Goal: Information Seeking & Learning: Learn about a topic

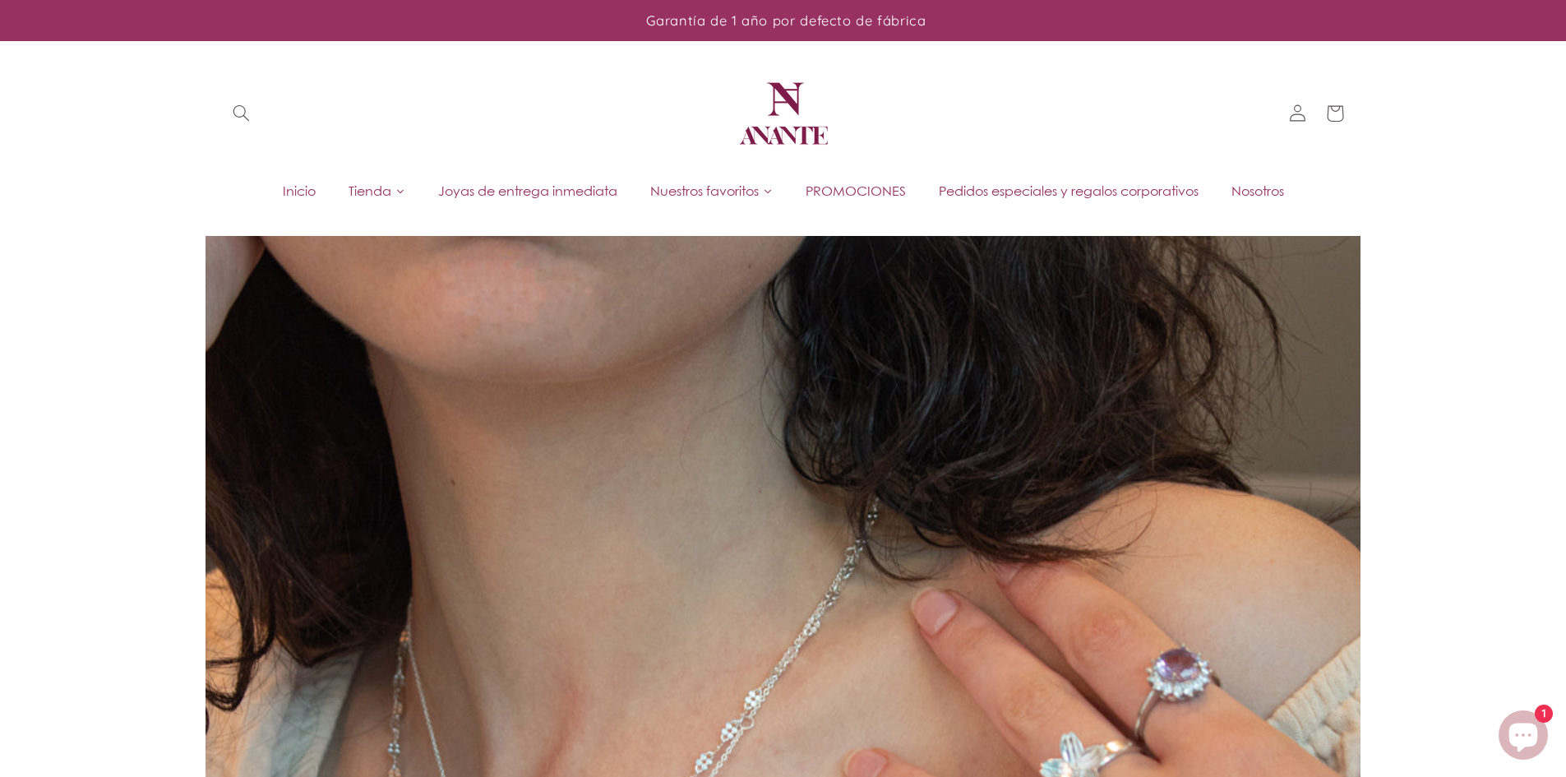
click at [572, 197] on span "Joyas de entrega inmediata" at bounding box center [527, 191] width 179 height 18
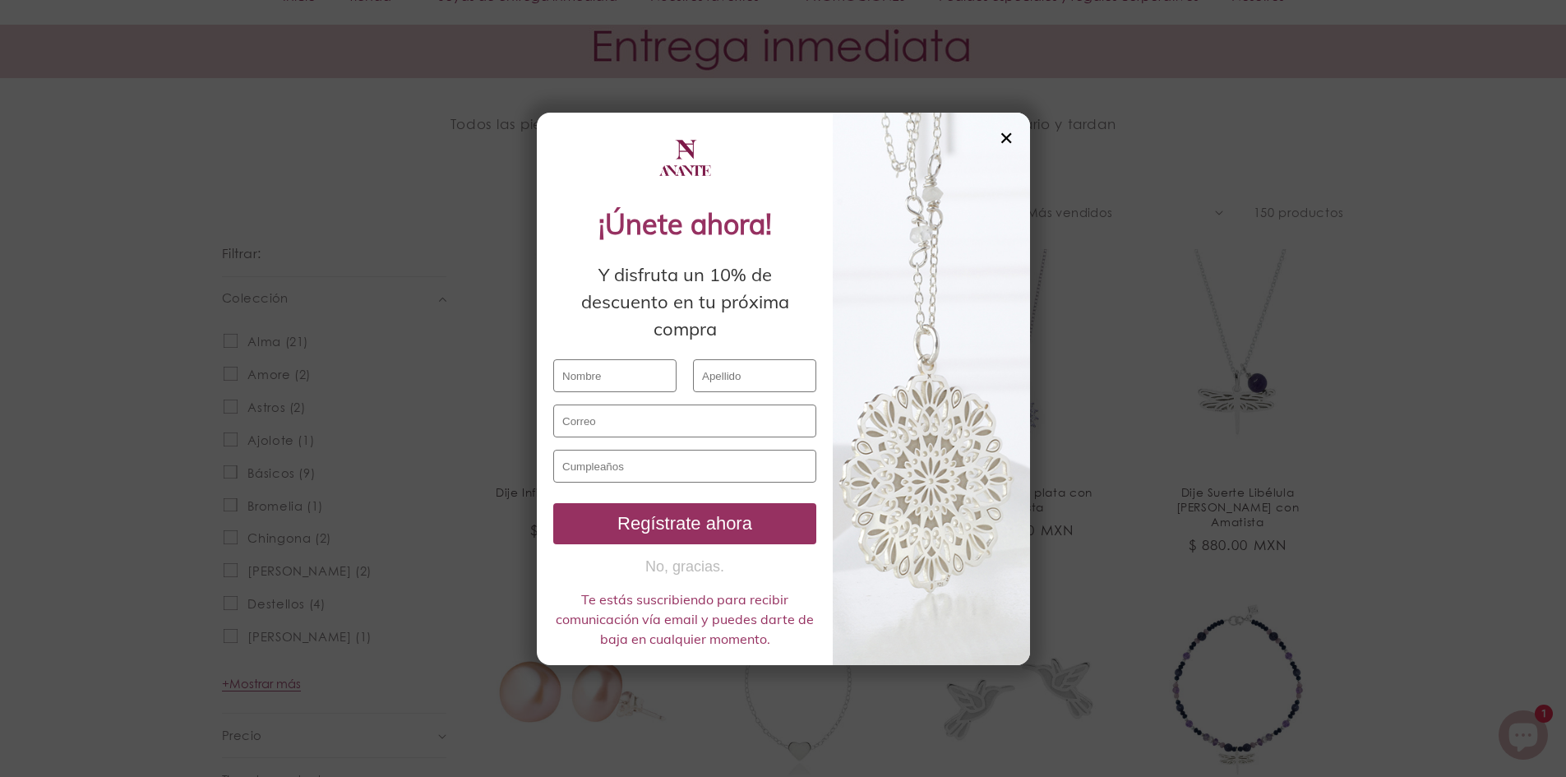
scroll to position [900, 0]
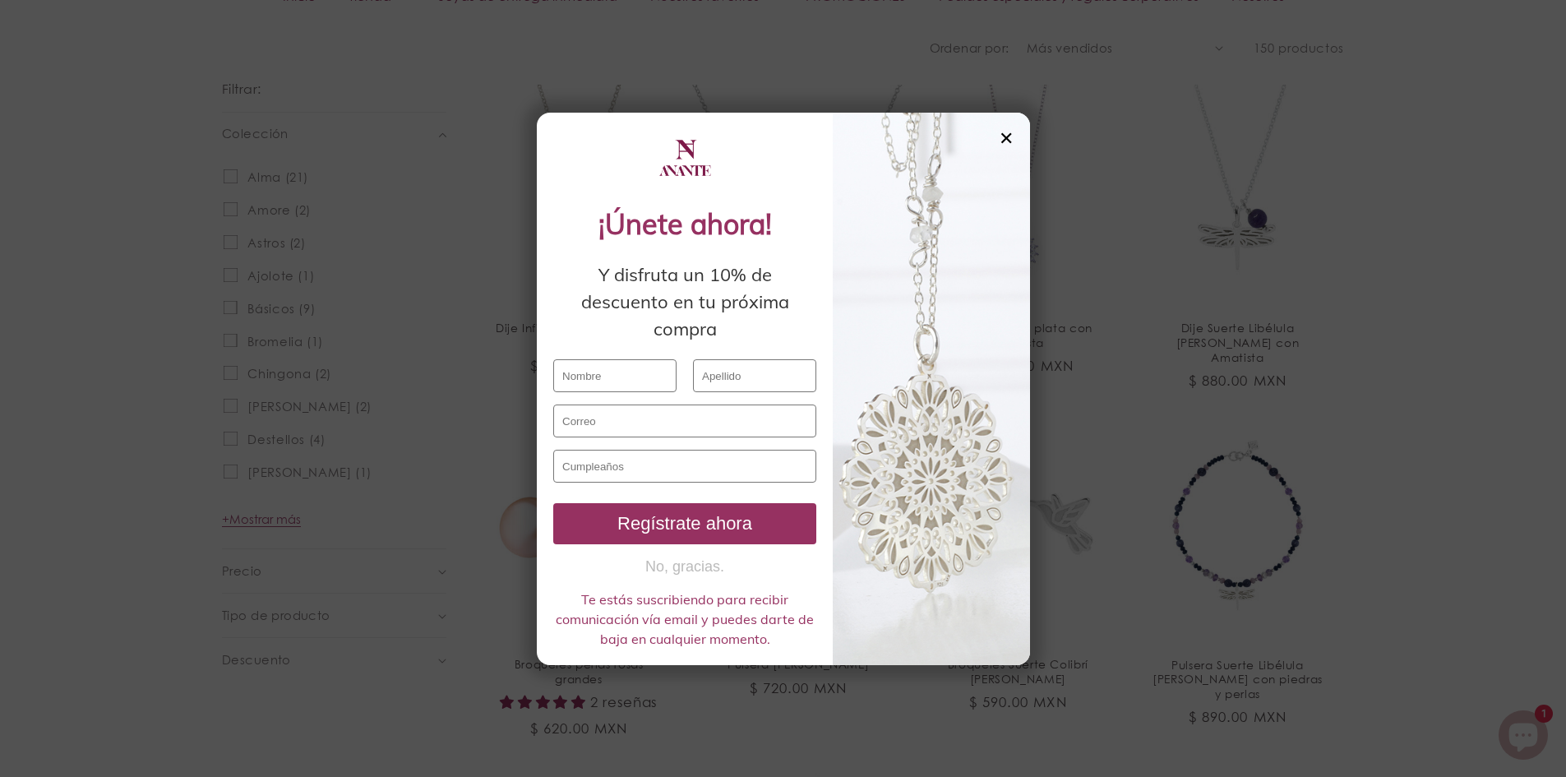
click at [995, 133] on div at bounding box center [931, 389] width 197 height 553
click at [998, 136] on div at bounding box center [931, 389] width 197 height 553
click at [1002, 136] on div "✕" at bounding box center [1006, 138] width 15 height 18
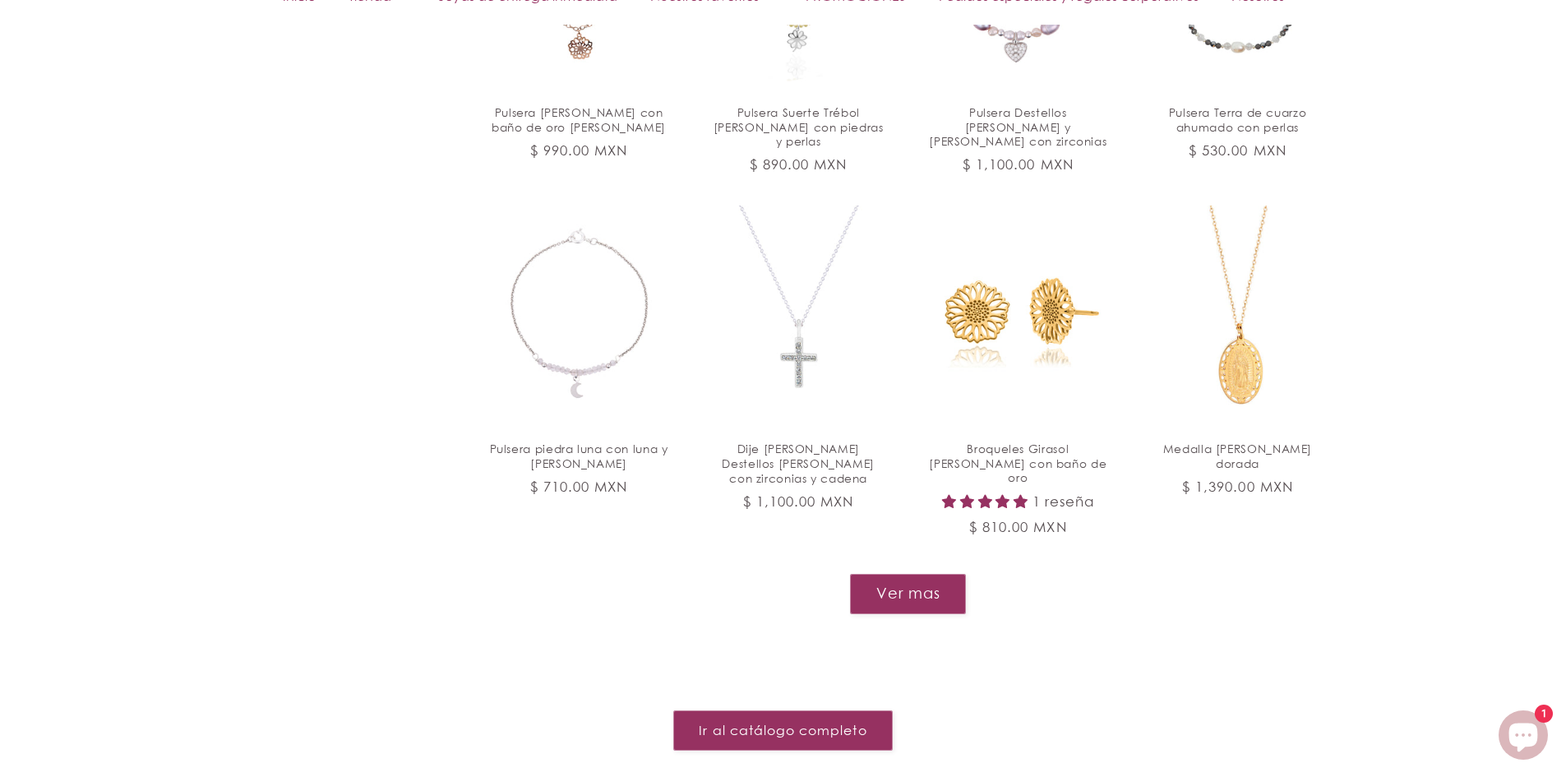
scroll to position [1887, 0]
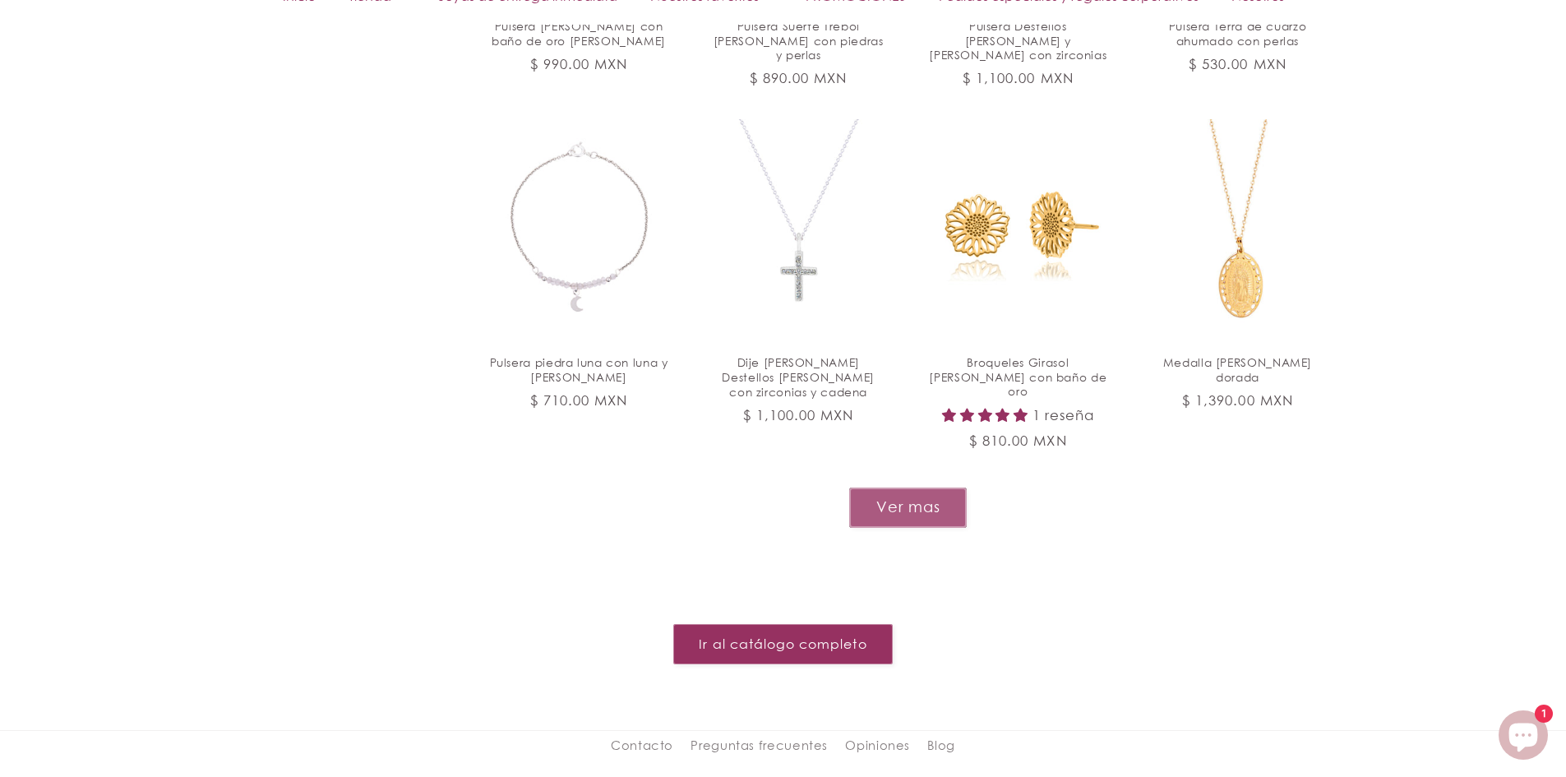
click at [898, 488] on button "Ver mas" at bounding box center [908, 508] width 118 height 40
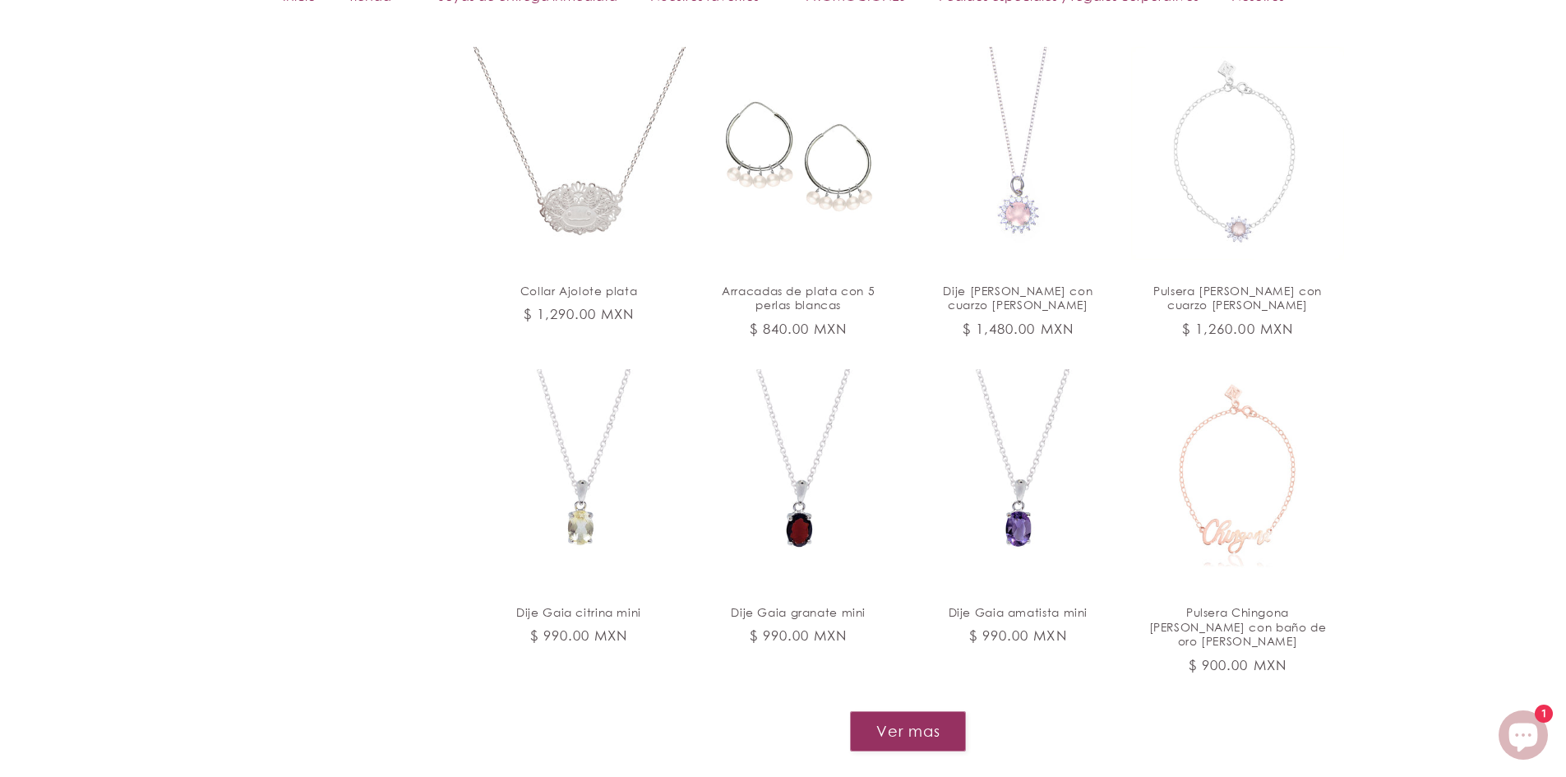
scroll to position [3120, 0]
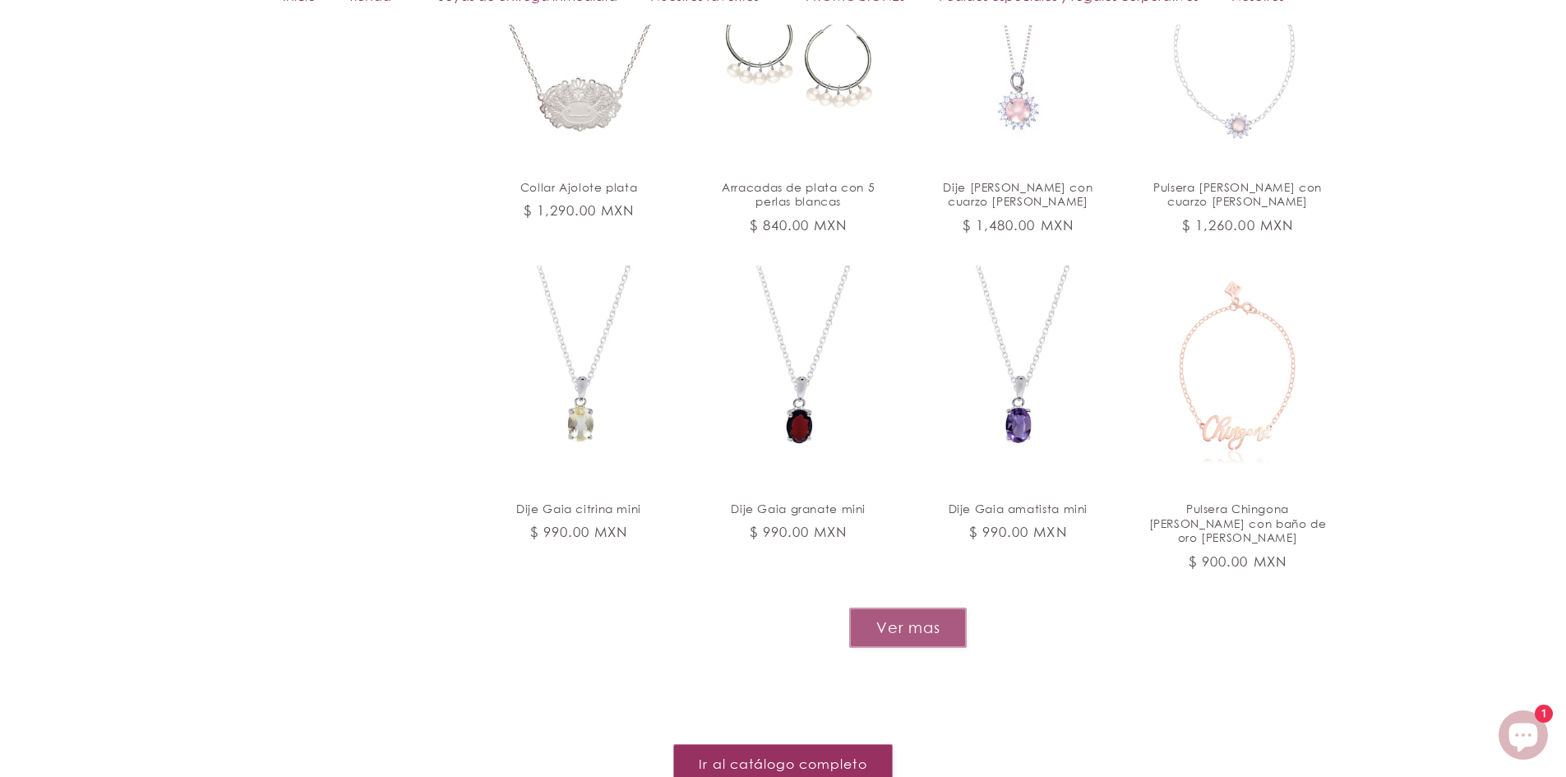
click at [930, 608] on button "Ver mas" at bounding box center [908, 628] width 118 height 40
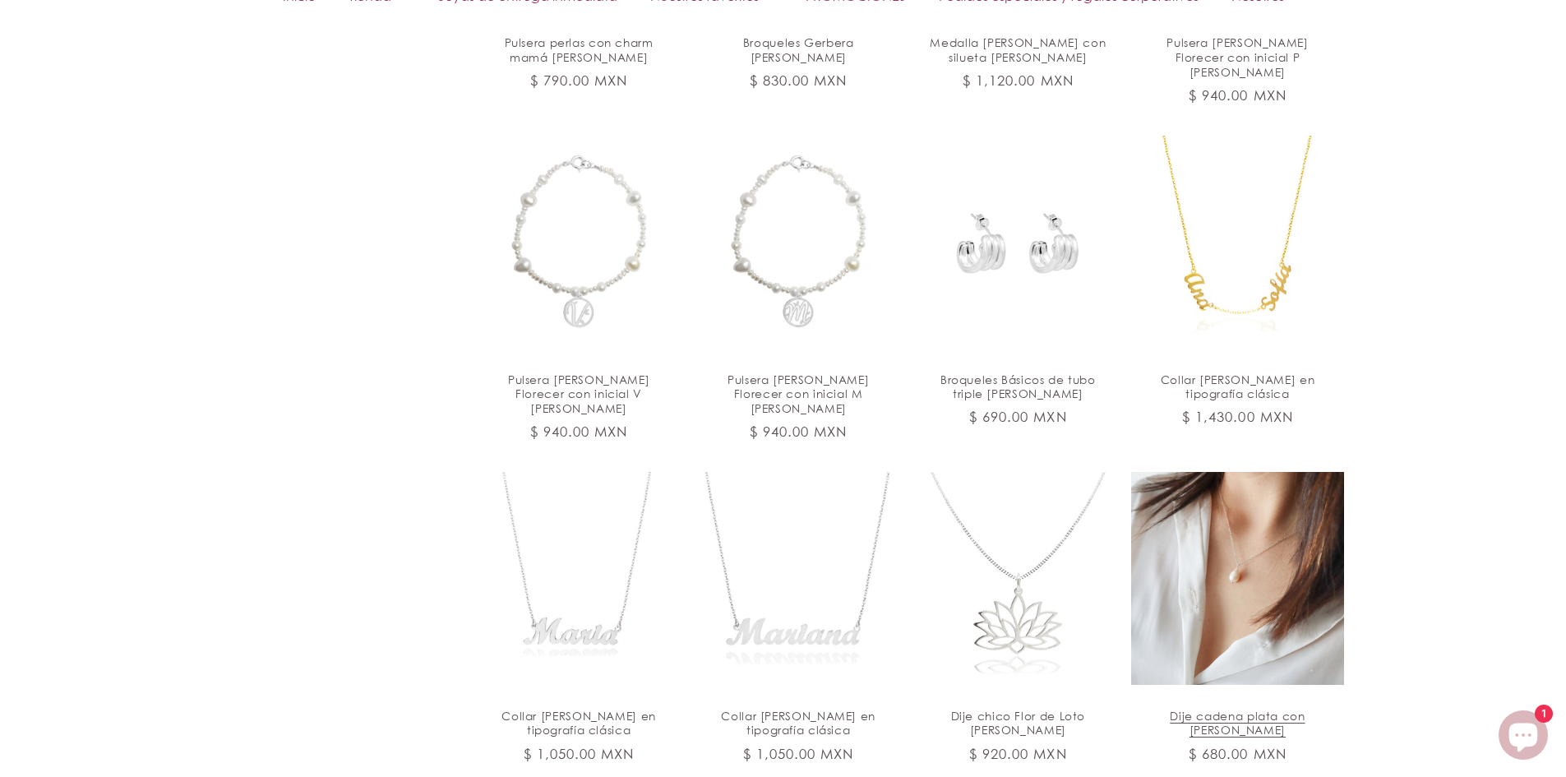
scroll to position [4518, 0]
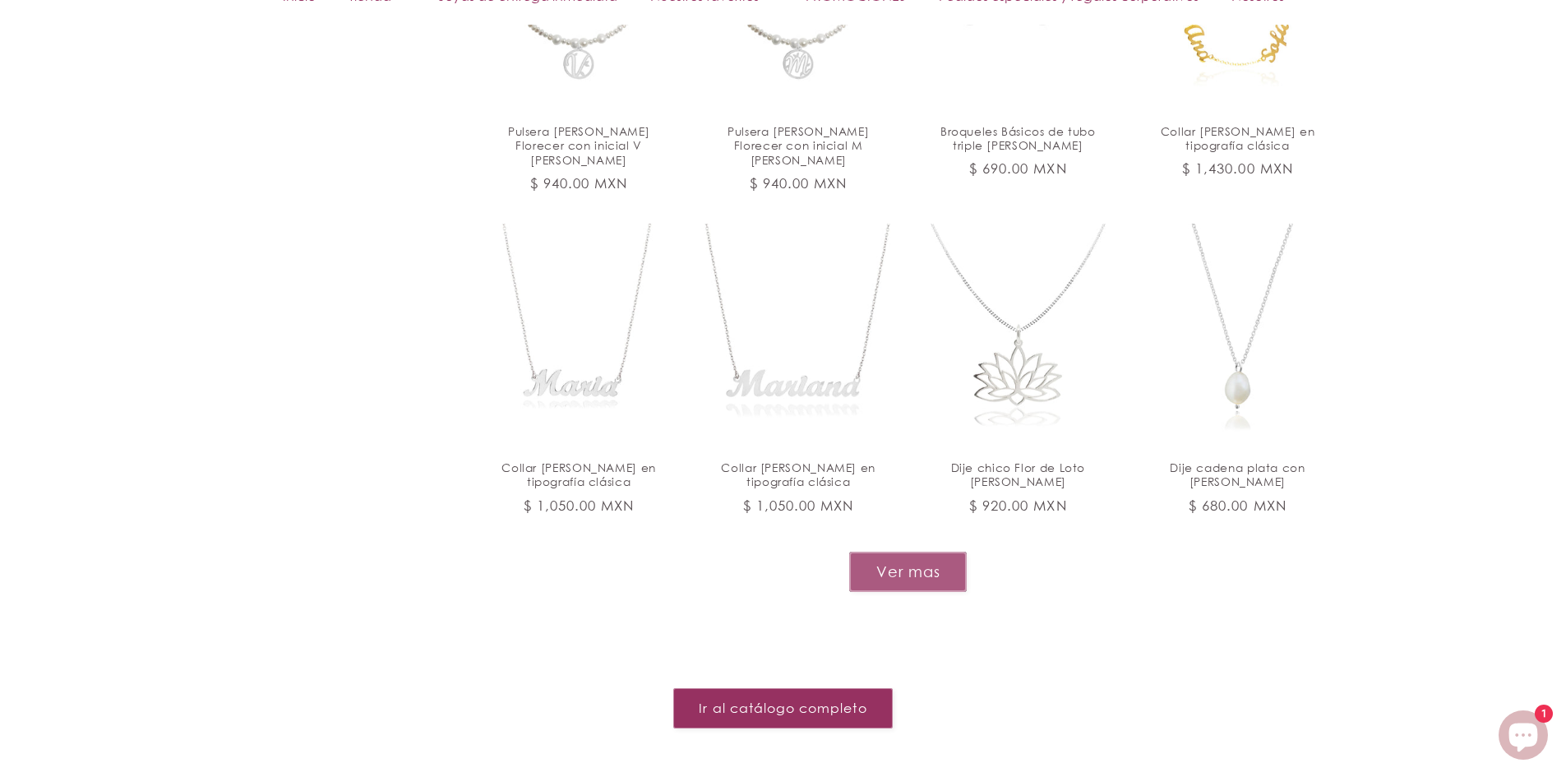
click at [911, 552] on button "Ver mas" at bounding box center [908, 572] width 118 height 40
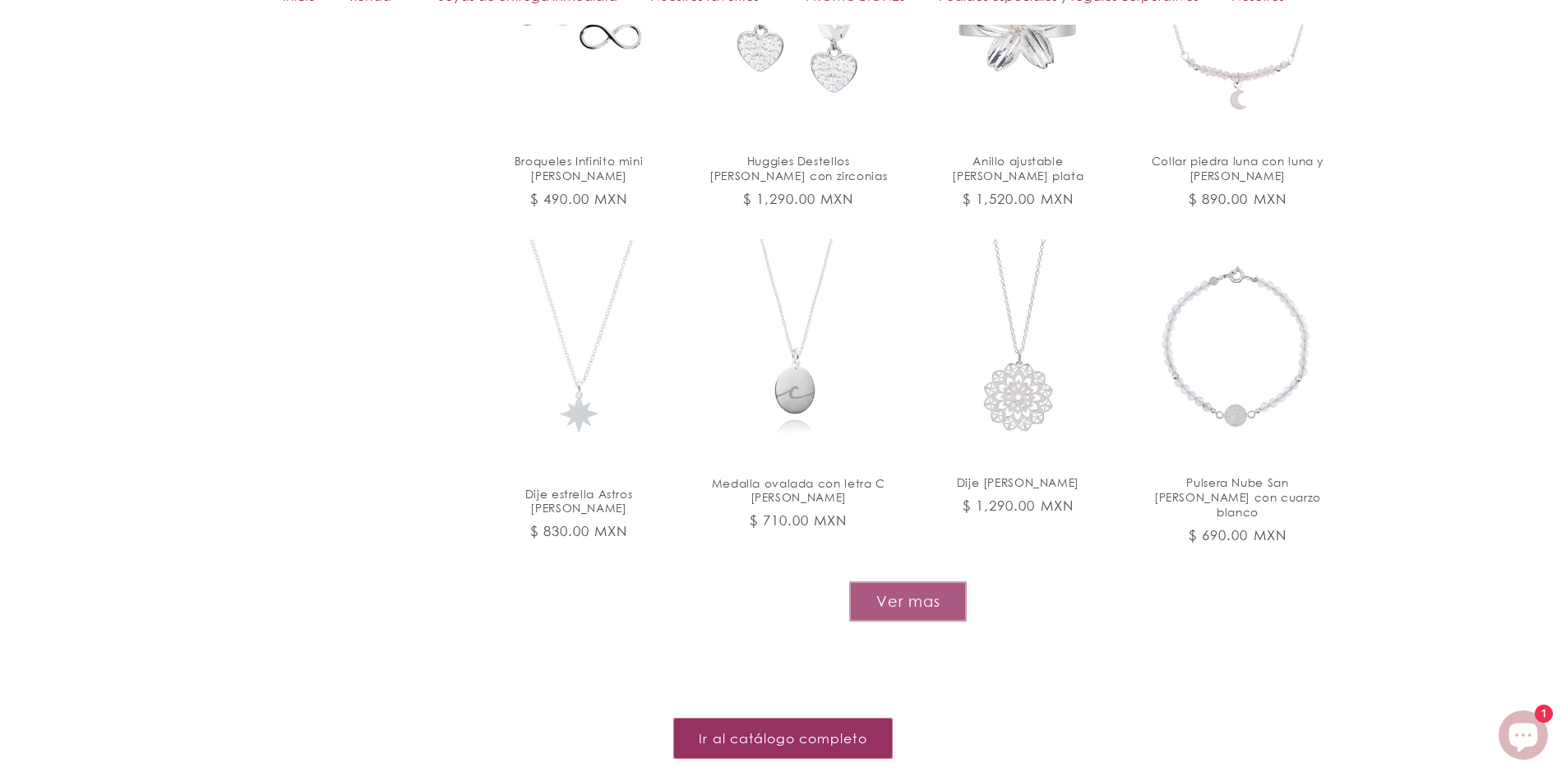
scroll to position [5834, 0]
click at [938, 580] on button "Ver mas" at bounding box center [908, 600] width 118 height 40
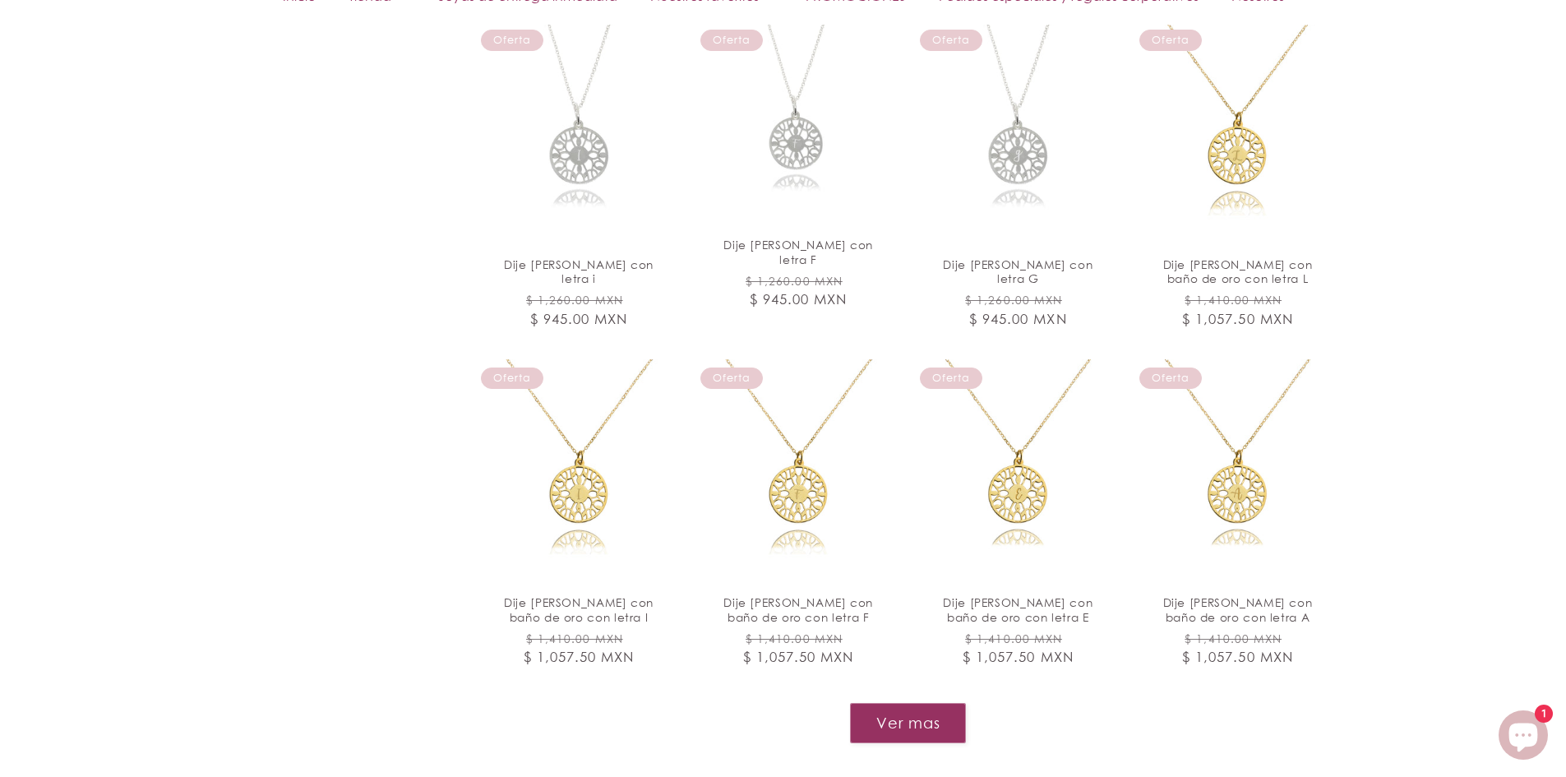
scroll to position [7314, 0]
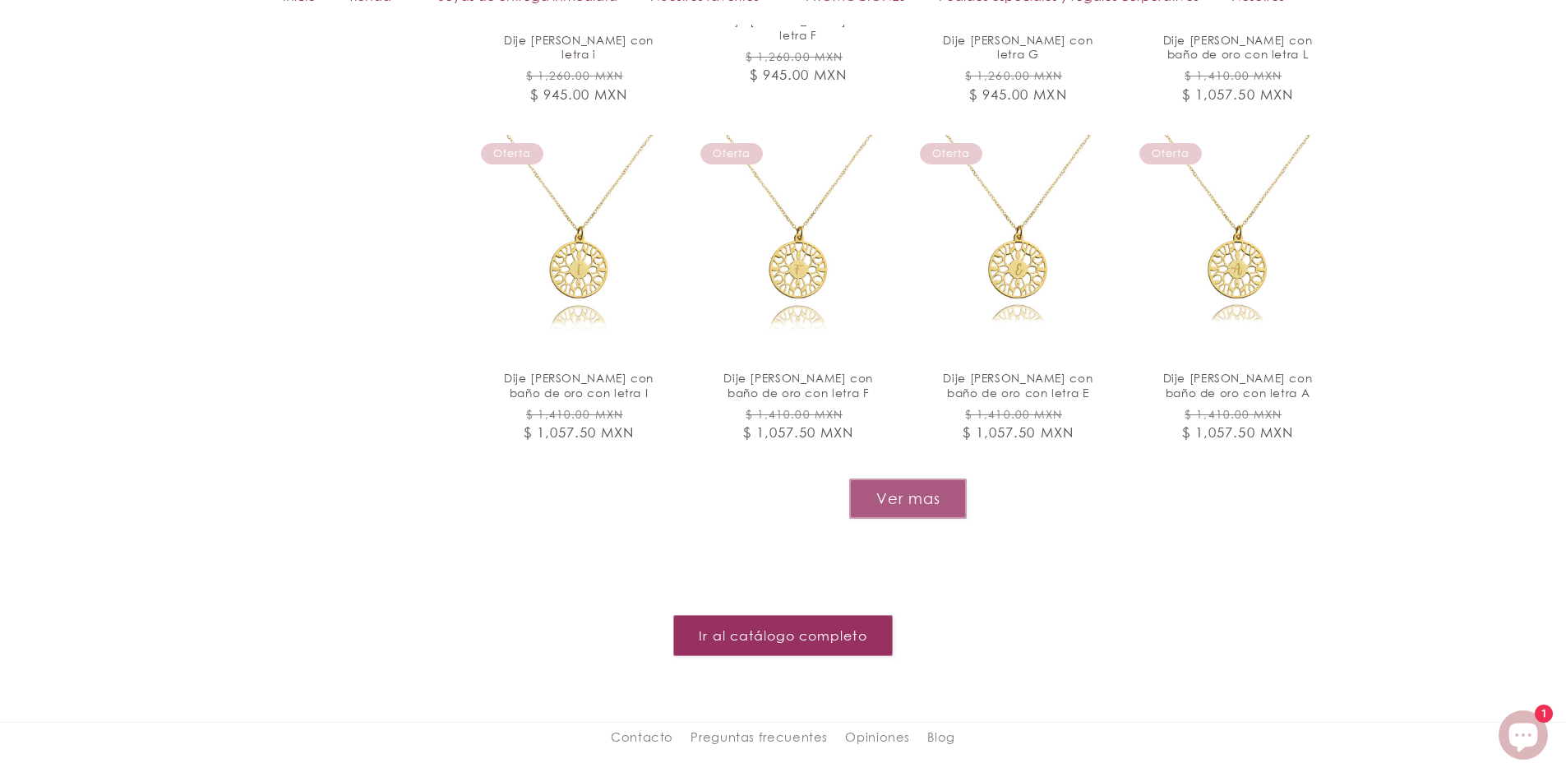
click at [871, 479] on button "Ver mas" at bounding box center [908, 499] width 118 height 40
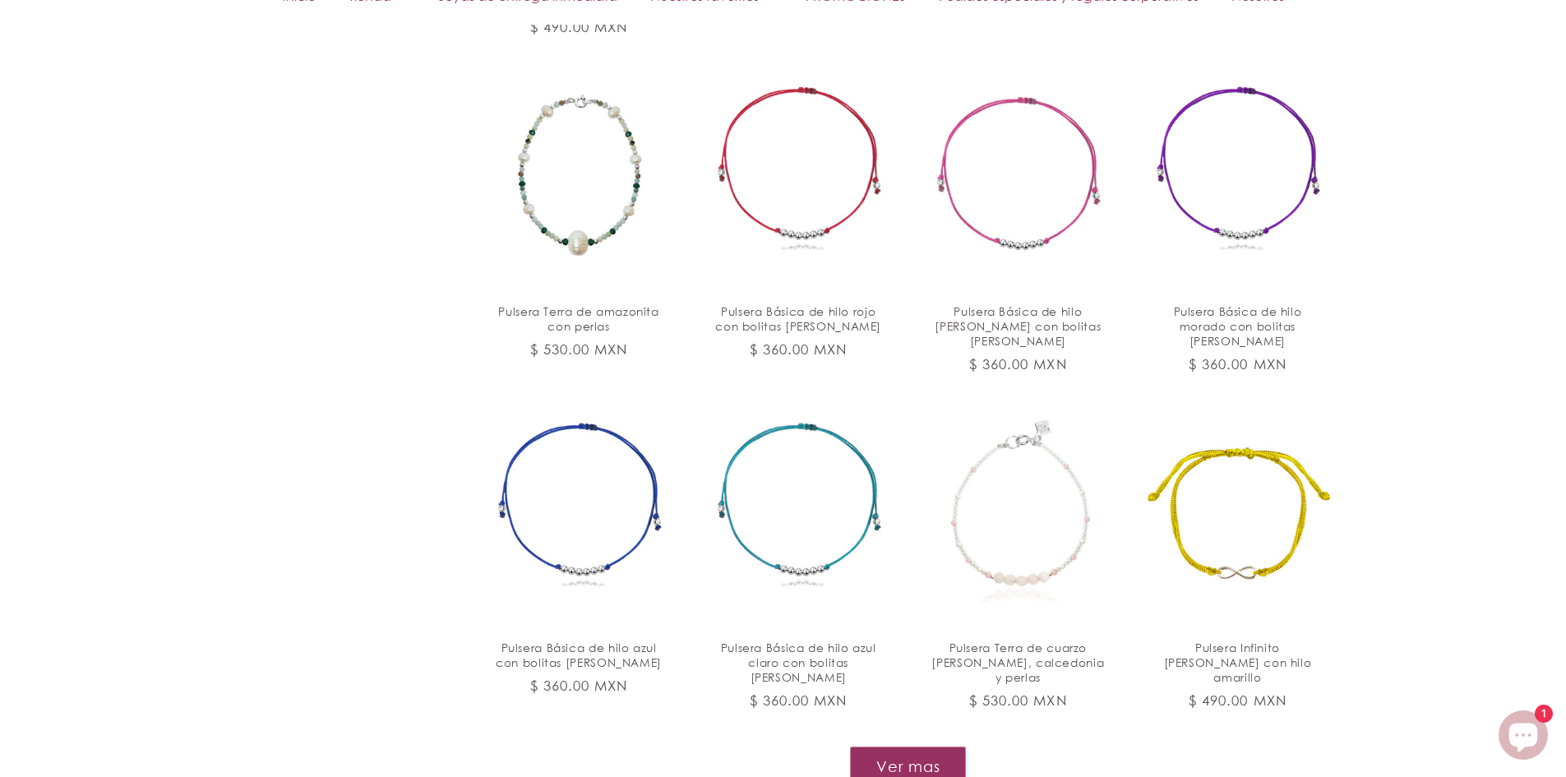
scroll to position [8547, 0]
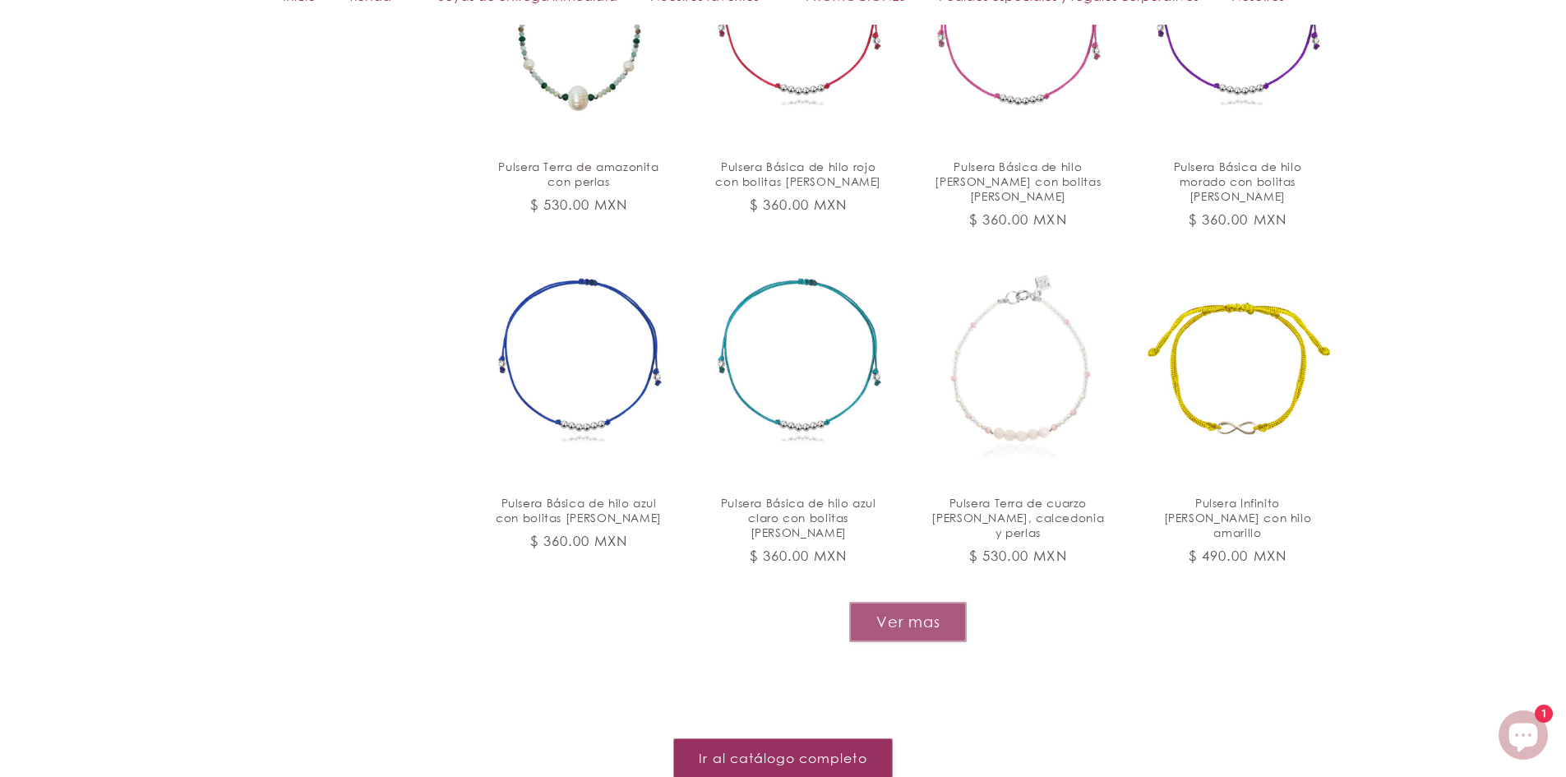
click at [888, 602] on button "Ver mas" at bounding box center [908, 622] width 118 height 40
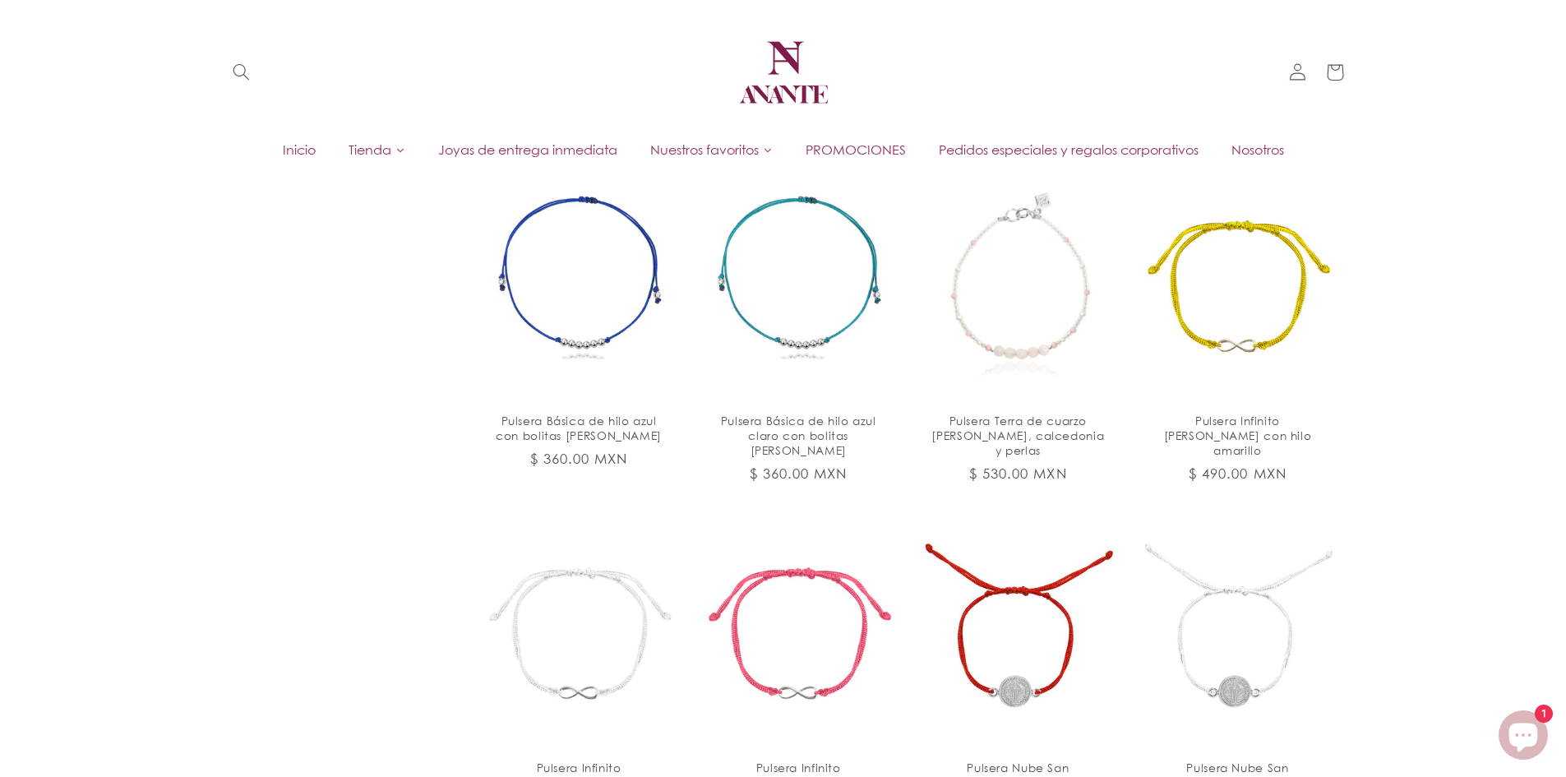
scroll to position [0, 0]
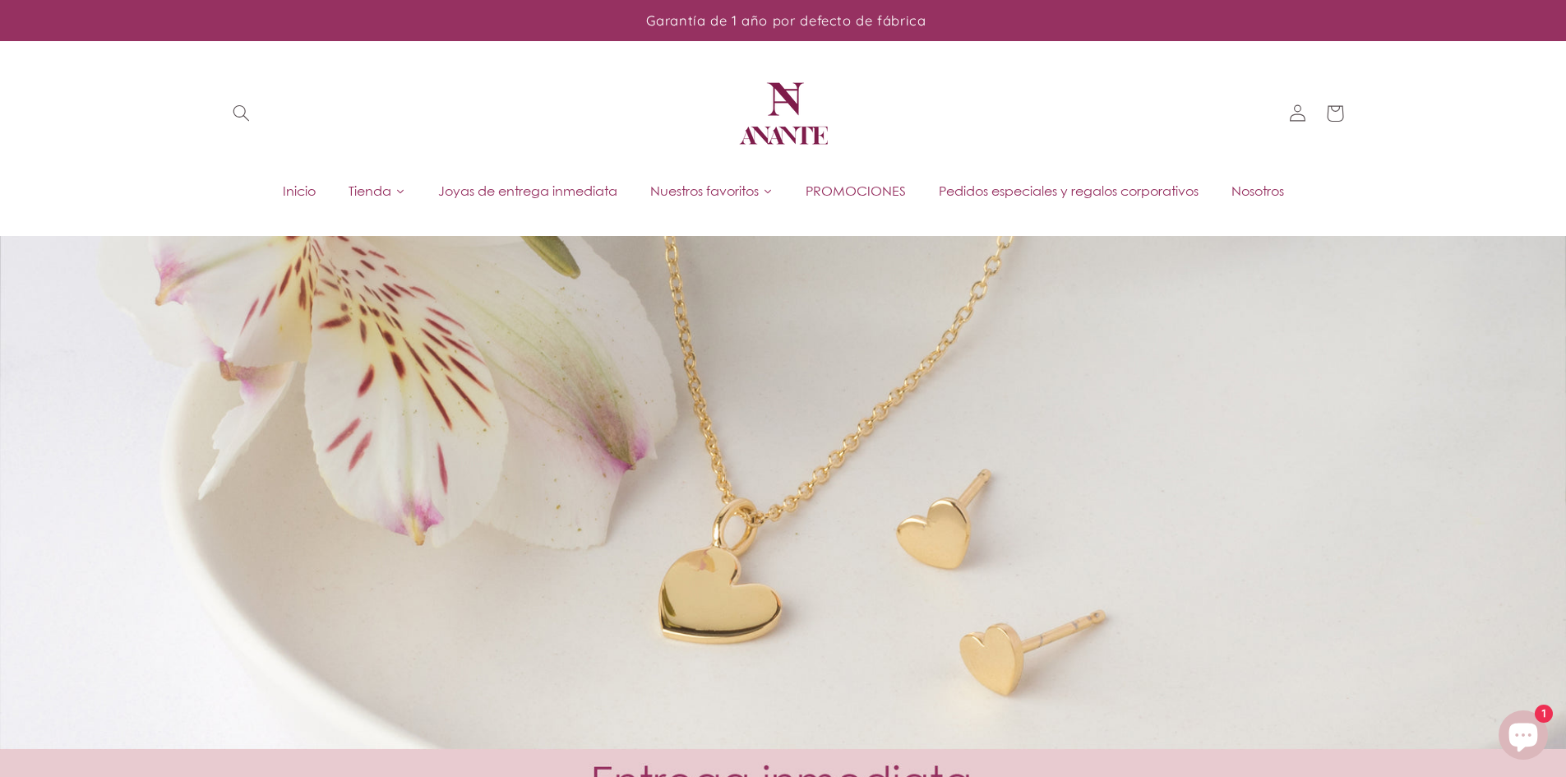
drag, startPoint x: 1382, startPoint y: 542, endPoint x: 1429, endPoint y: 12, distance: 532.4
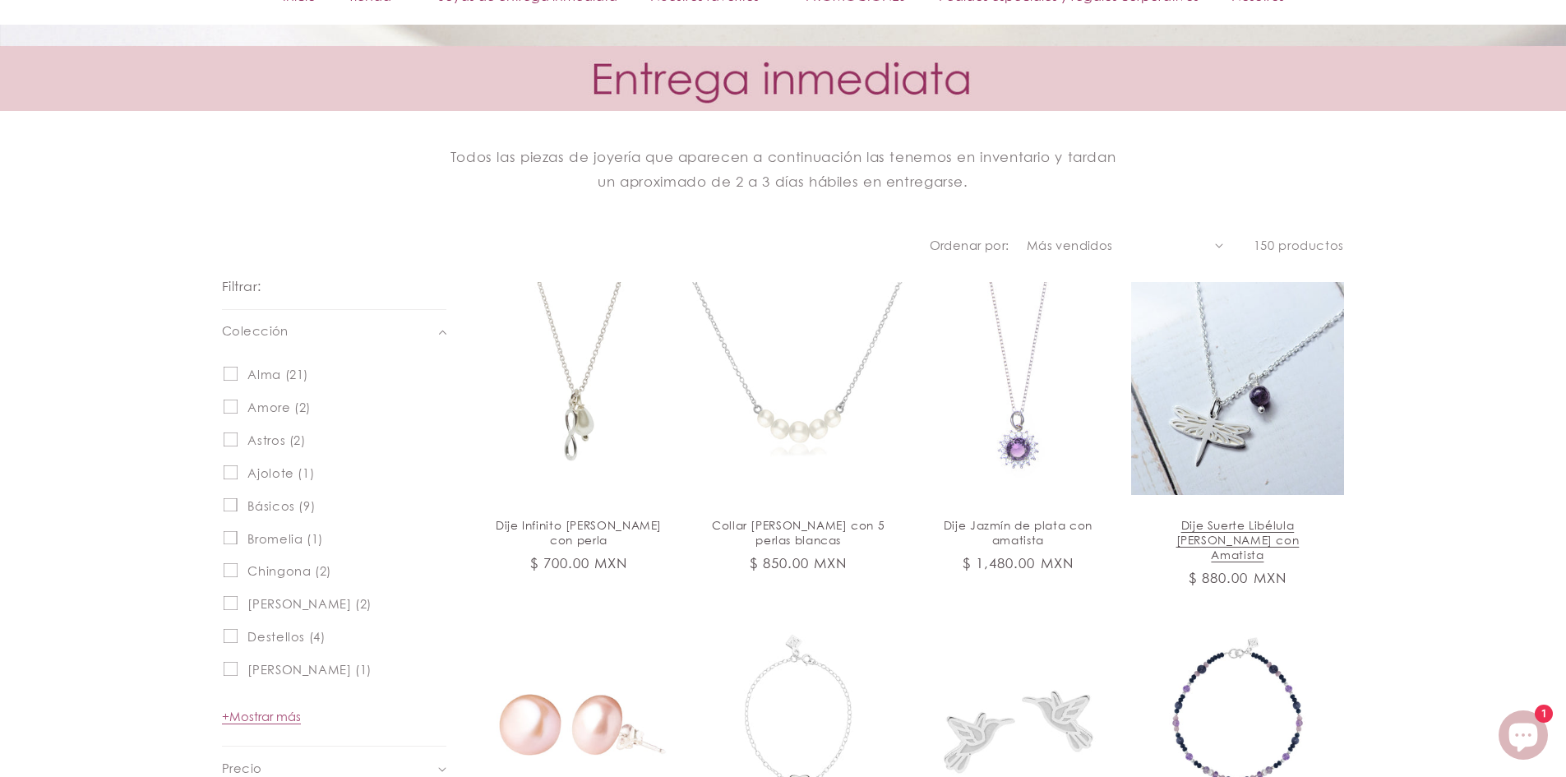
scroll to position [822, 0]
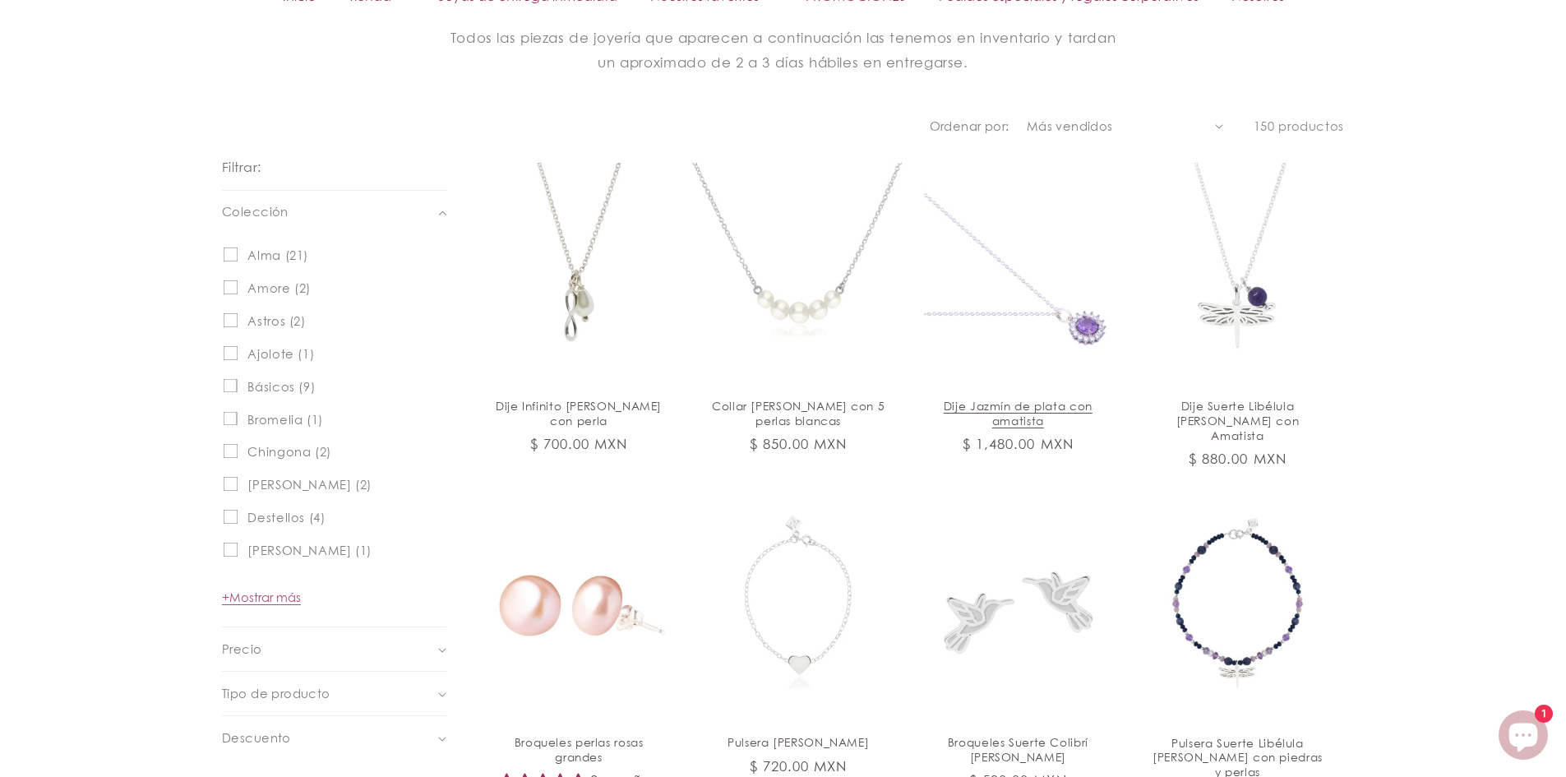
click at [1055, 399] on link "Dije Jazmín de plata con amatista" at bounding box center [1018, 414] width 178 height 30
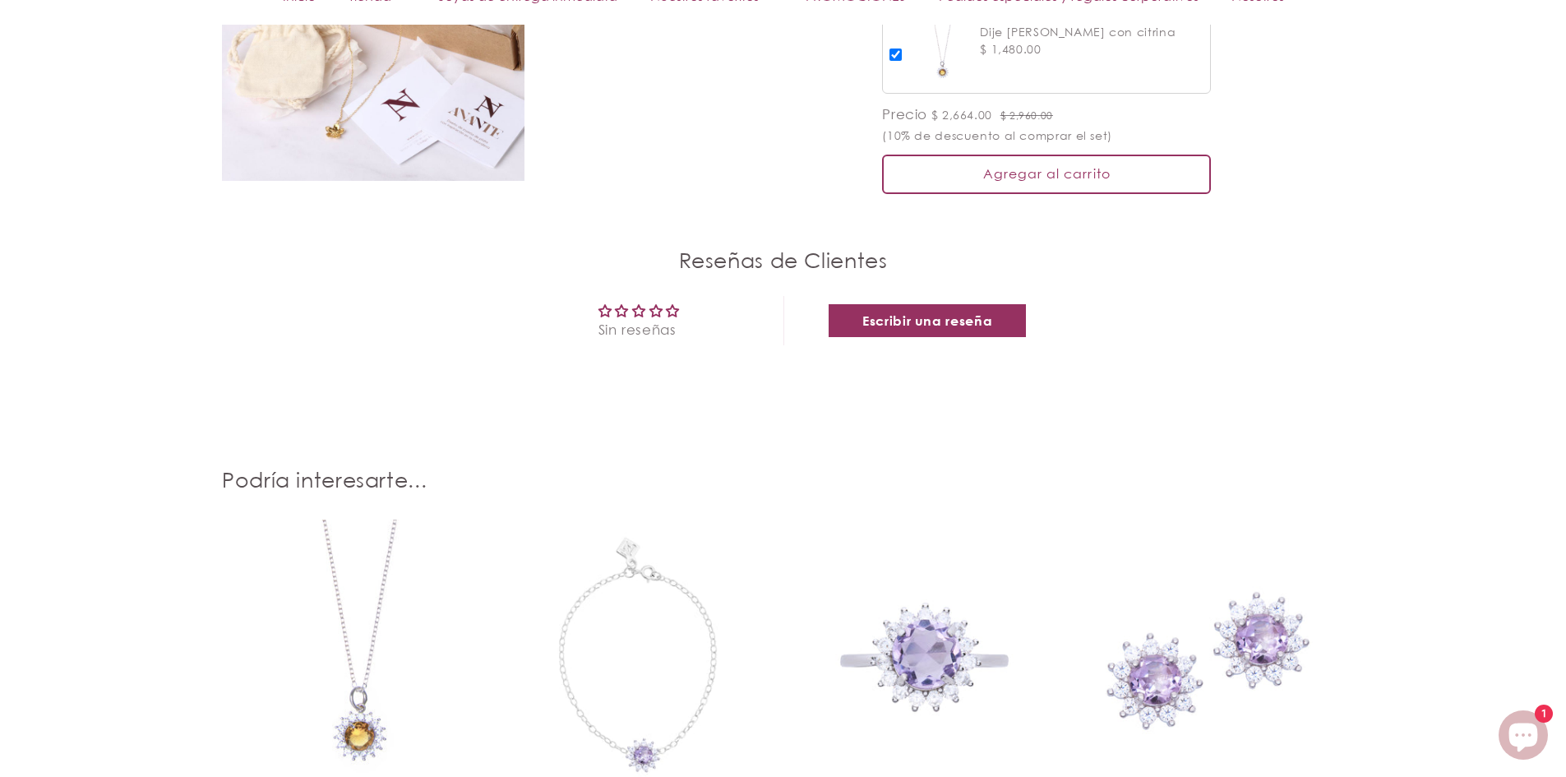
scroll to position [1973, 0]
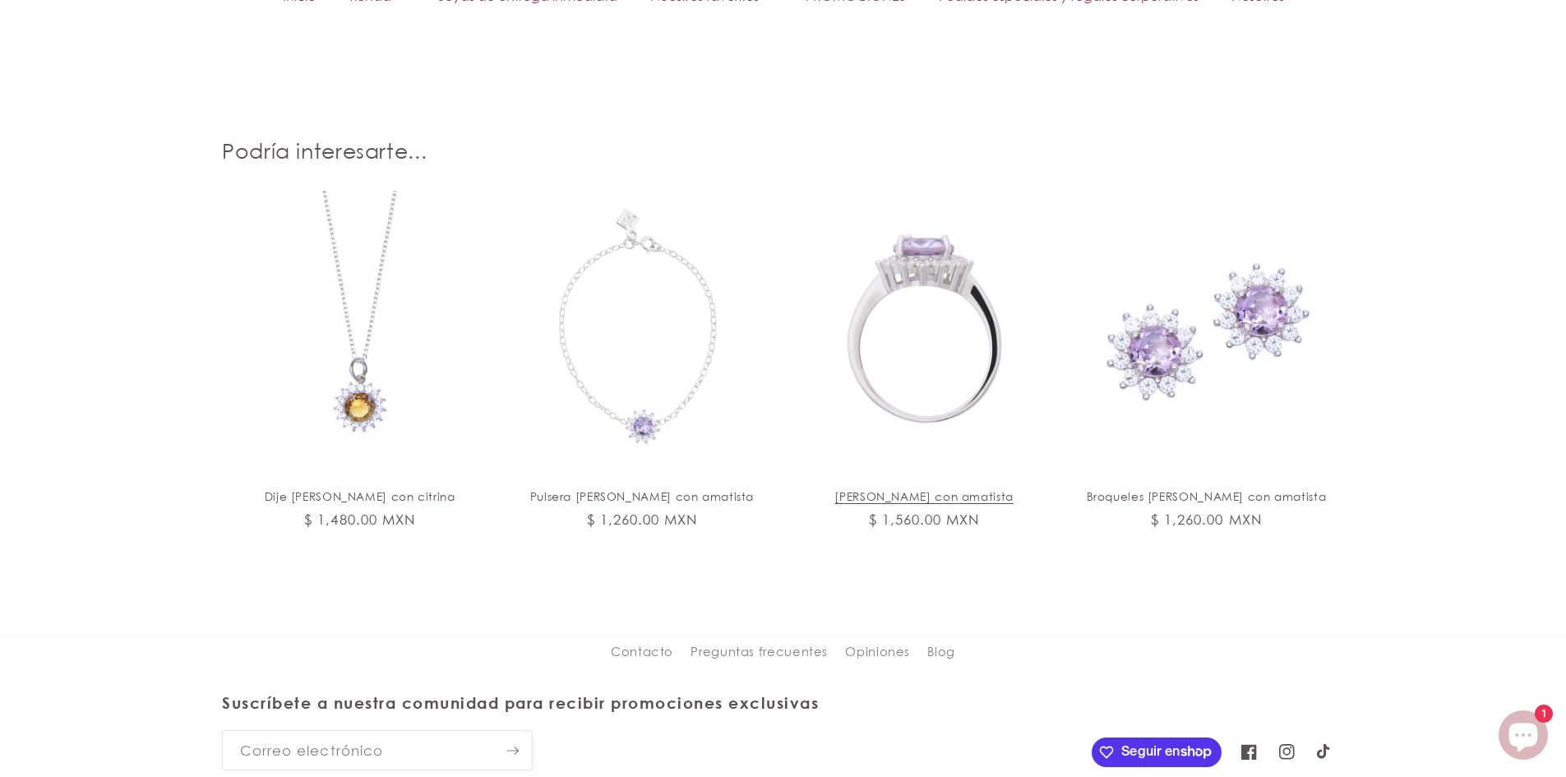
click at [1010, 500] on link "[PERSON_NAME] con amatista" at bounding box center [924, 496] width 241 height 15
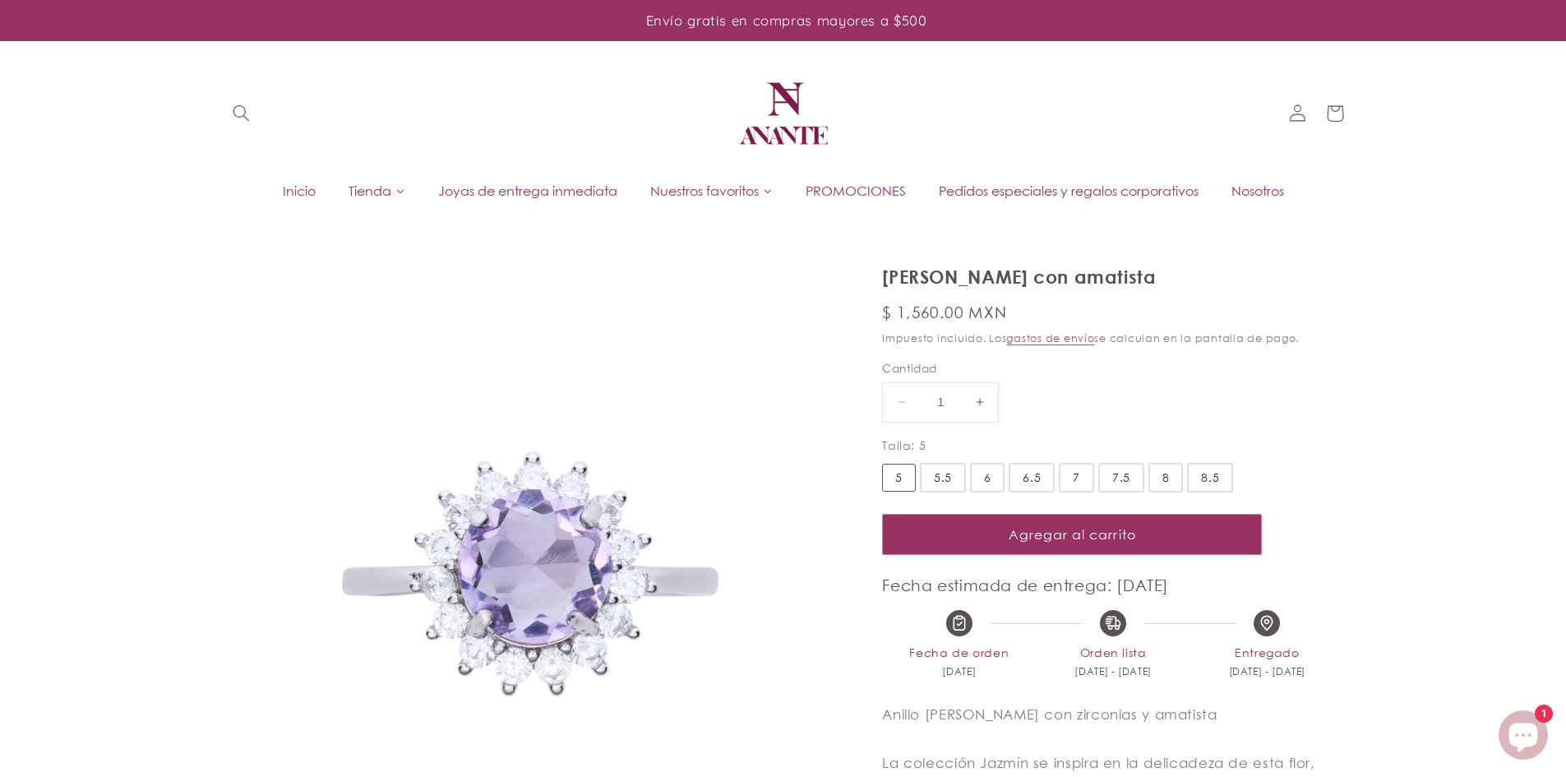
select select "{"isForProduct":true,"id":45359006220442,"title":"5","available":true,"price":1…"
select select "{"isForProduct":false,"id":45359007531162,"title":"5","available":true,"price":…"
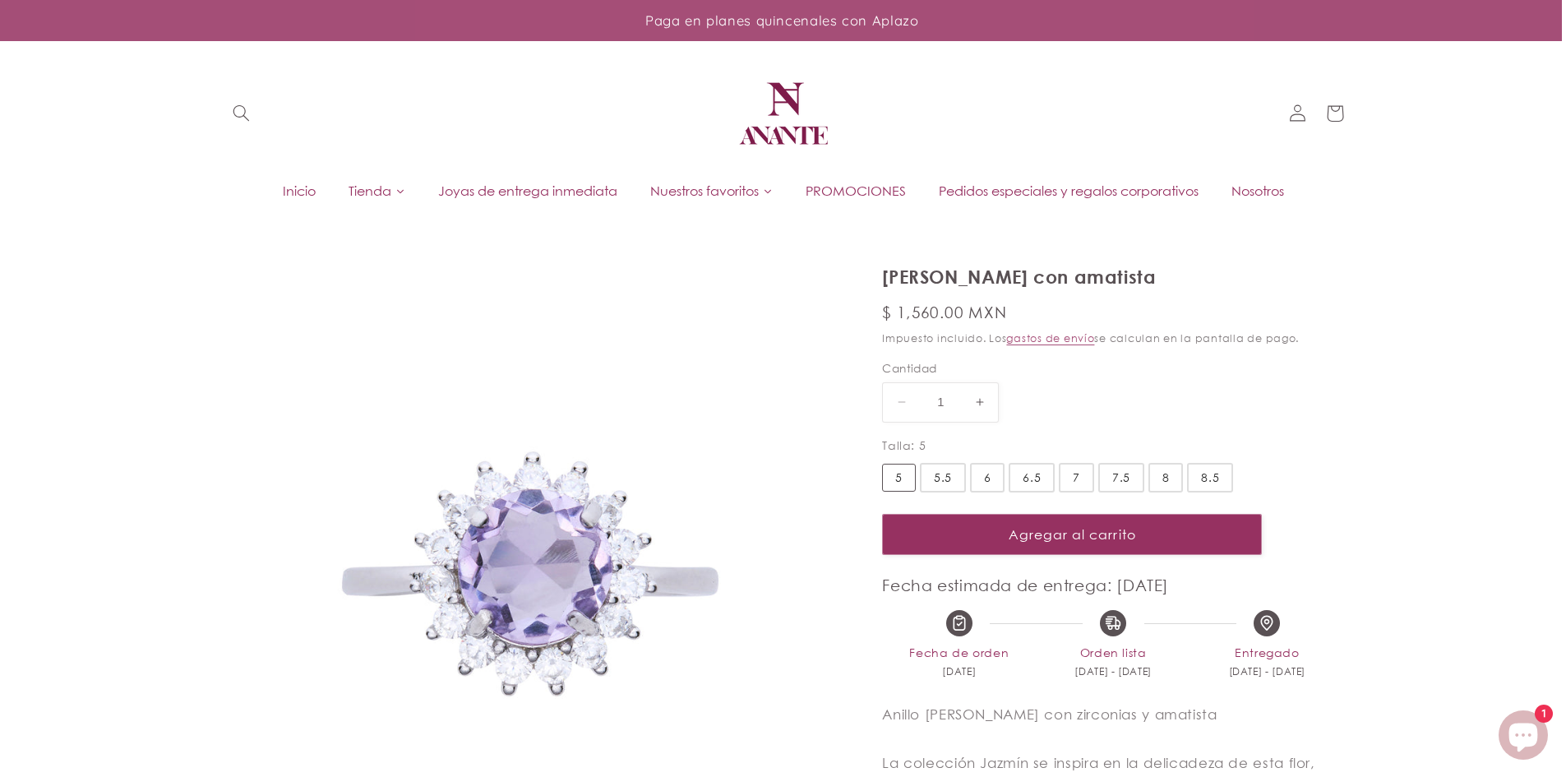
scroll to position [82, 0]
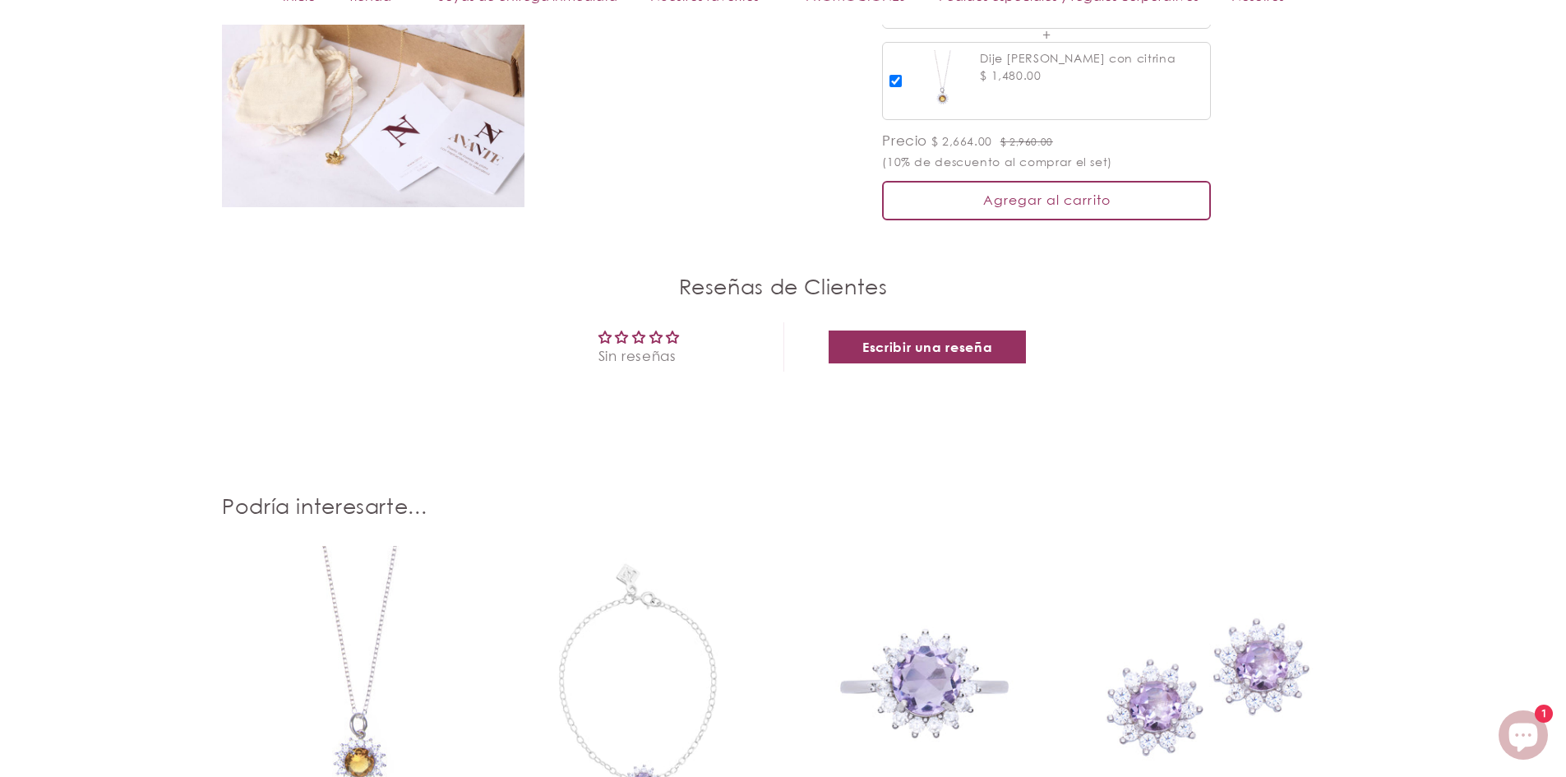
scroll to position [1809, 0]
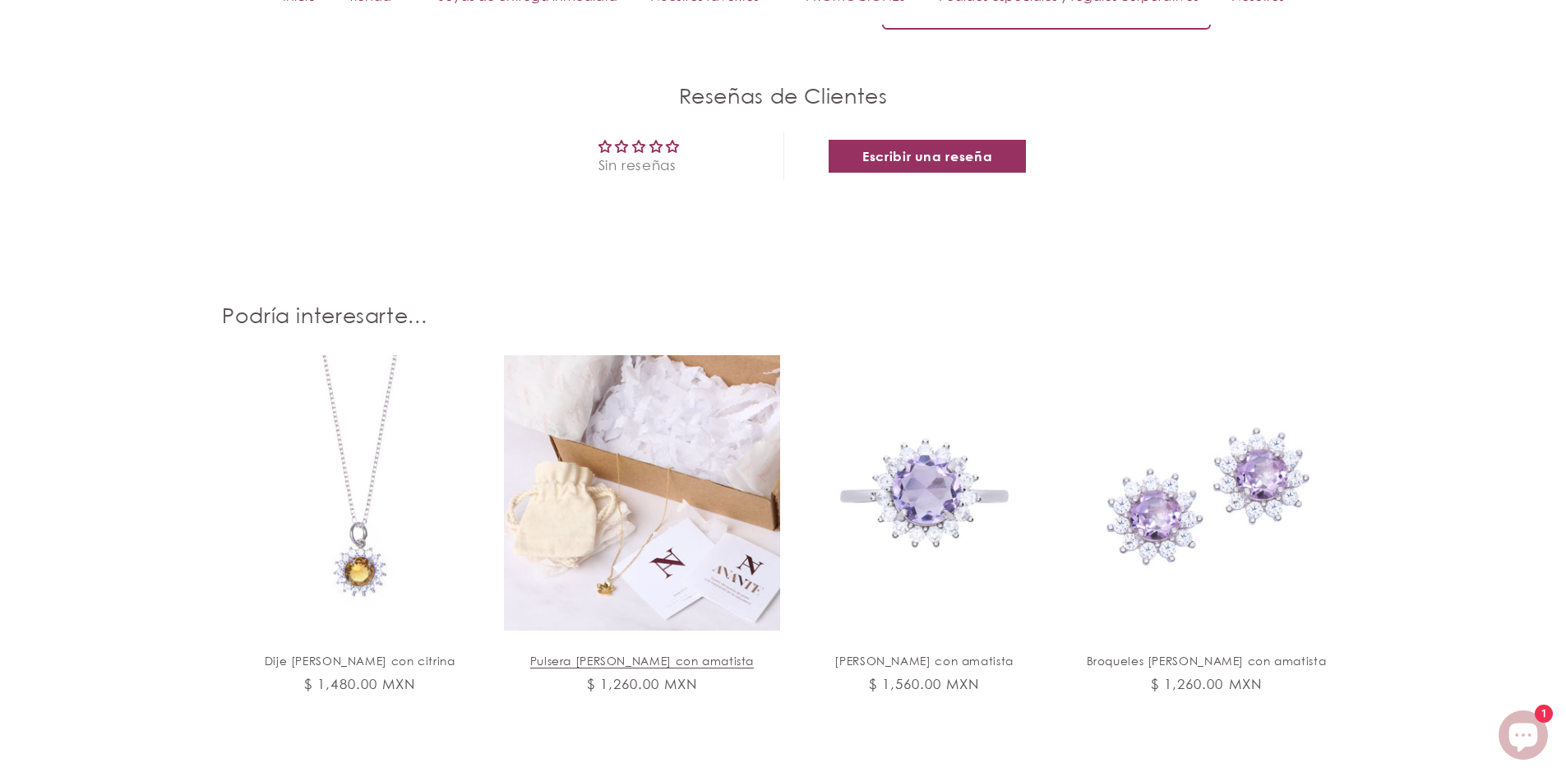
click at [622, 654] on link "Pulsera Jazmín de plata con amatista" at bounding box center [641, 661] width 241 height 15
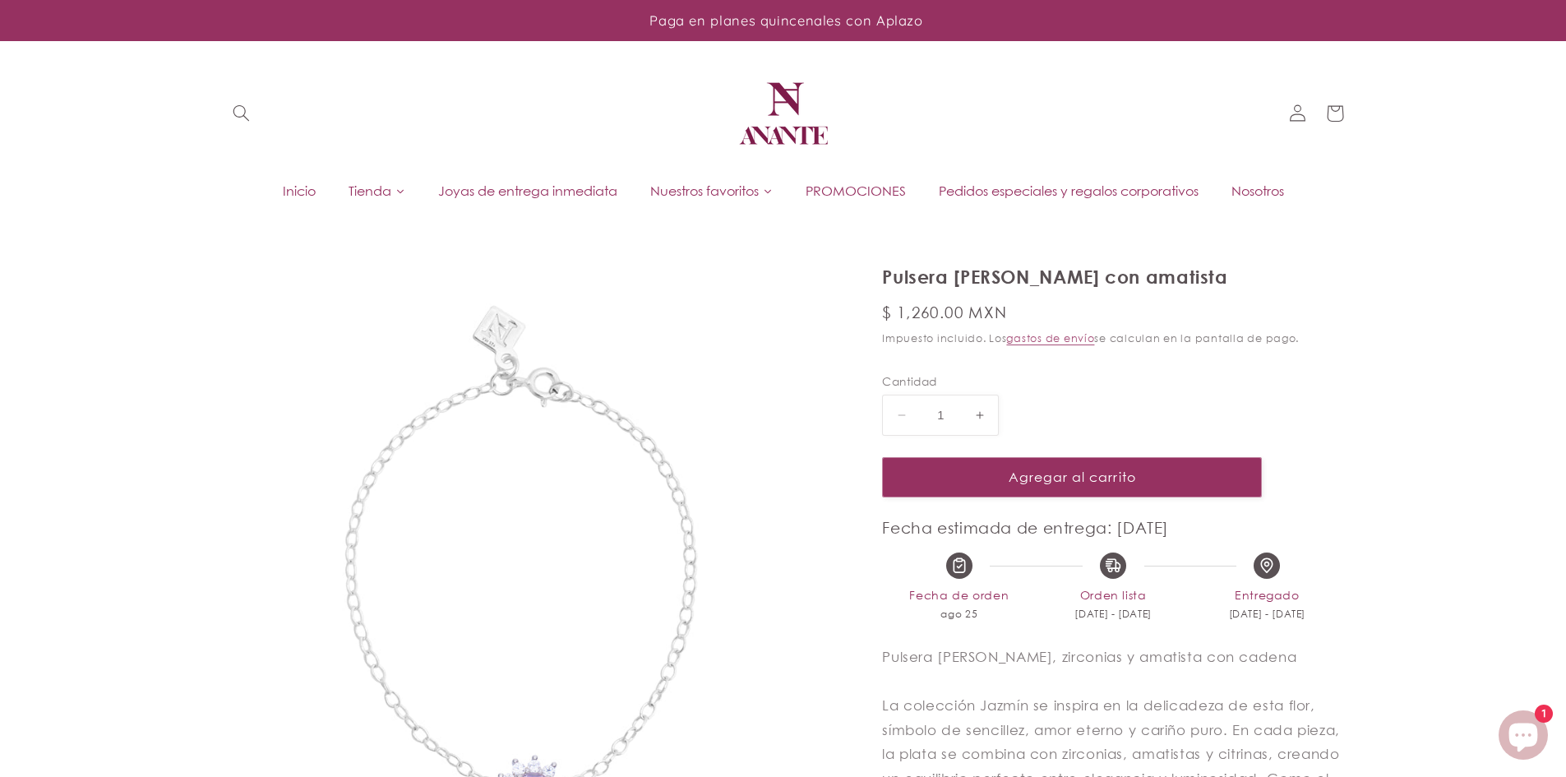
drag, startPoint x: 881, startPoint y: 276, endPoint x: 1233, endPoint y: 278, distance: 352.7
copy h1 "Pulsera [PERSON_NAME] con amatista"
click at [813, 132] on img at bounding box center [783, 113] width 99 height 99
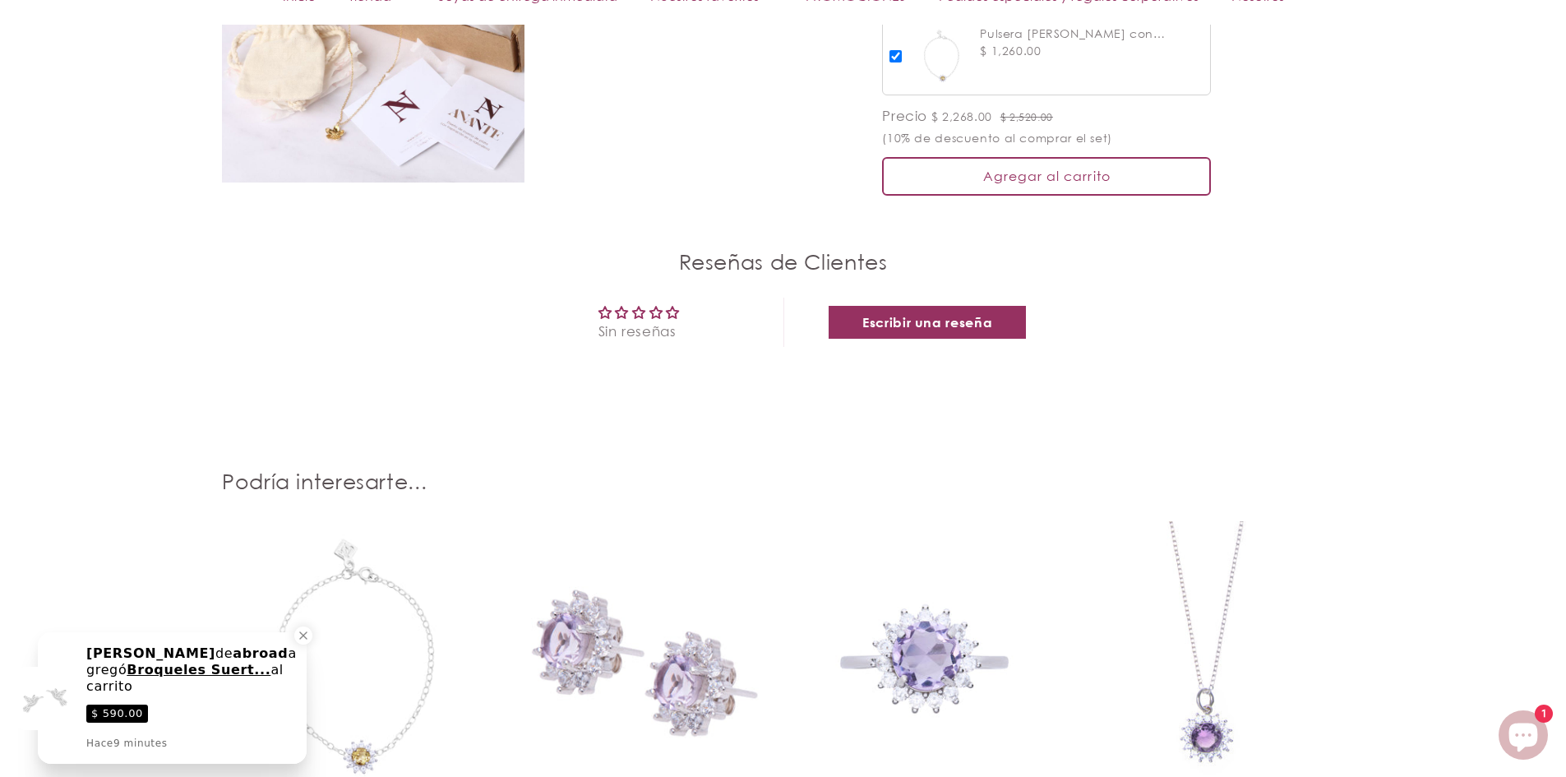
scroll to position [1809, 0]
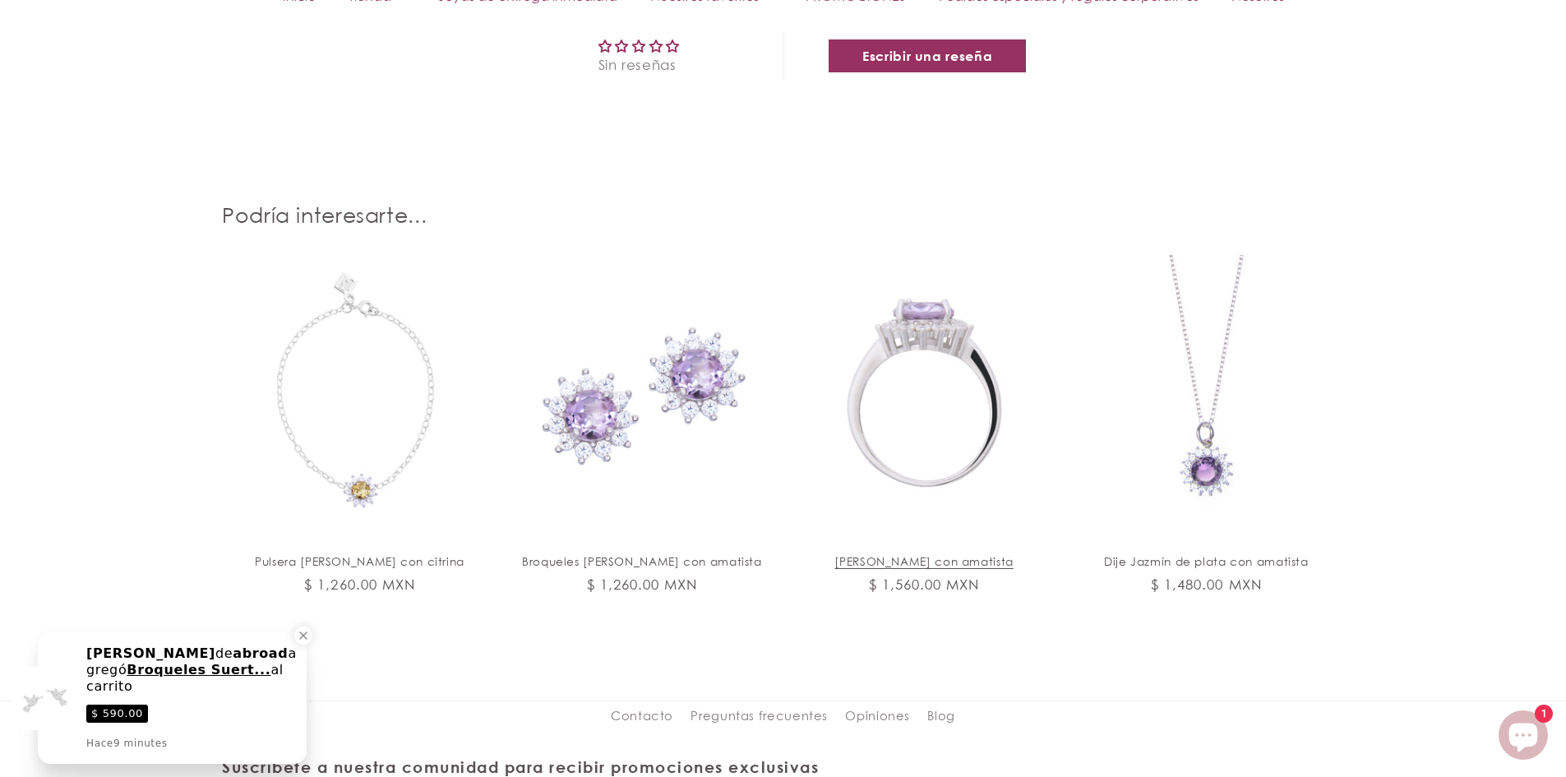
click at [922, 554] on link "Anillo Jazmín de plata con amatista" at bounding box center [924, 561] width 241 height 15
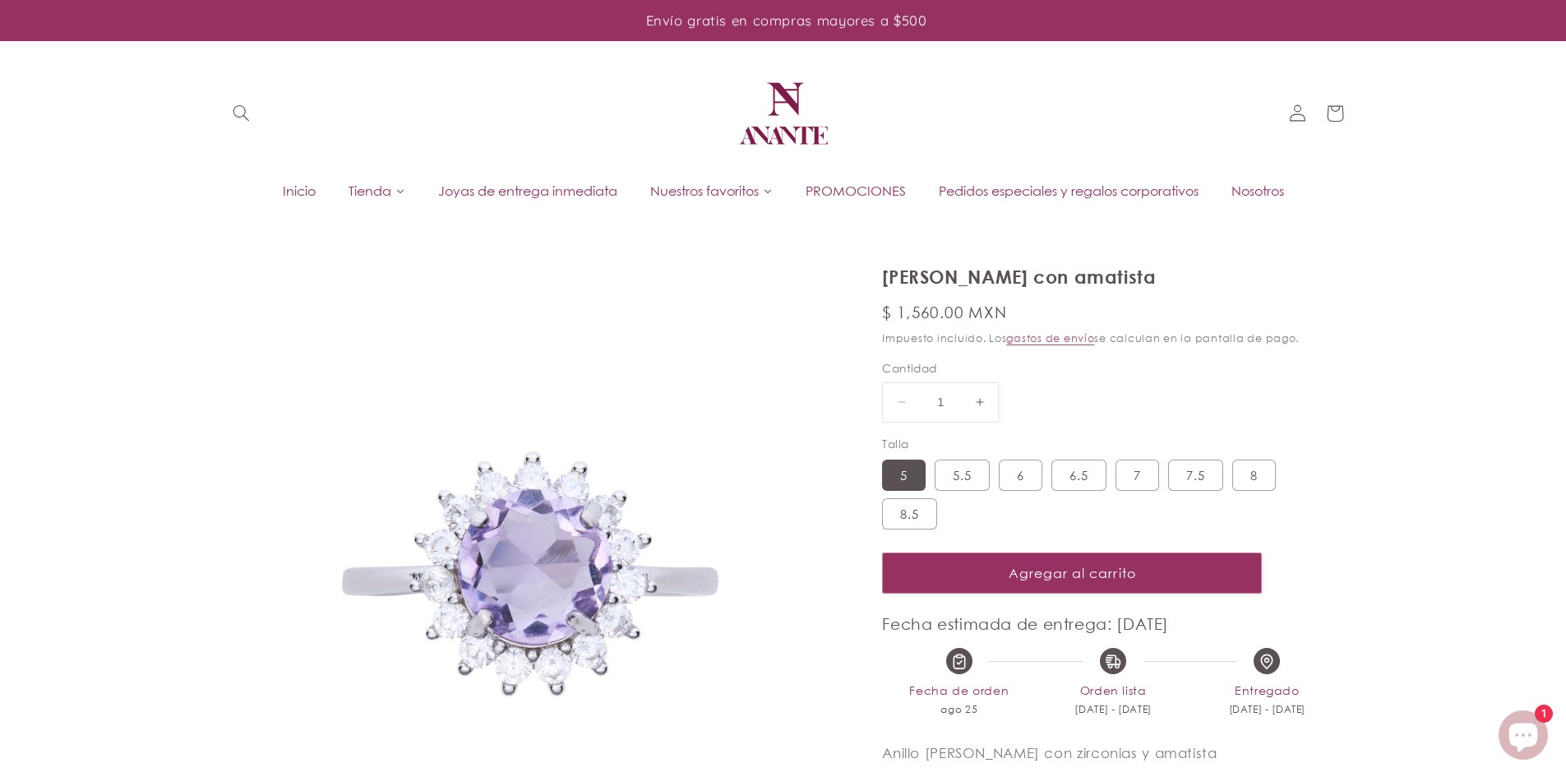
select select "{"isForProduct":true,"id":45359006220442,"title":"5","available":true,"price":1…"
select select "{"isForProduct":false,"id":45359007531162,"title":"5","available":true,"price":…"
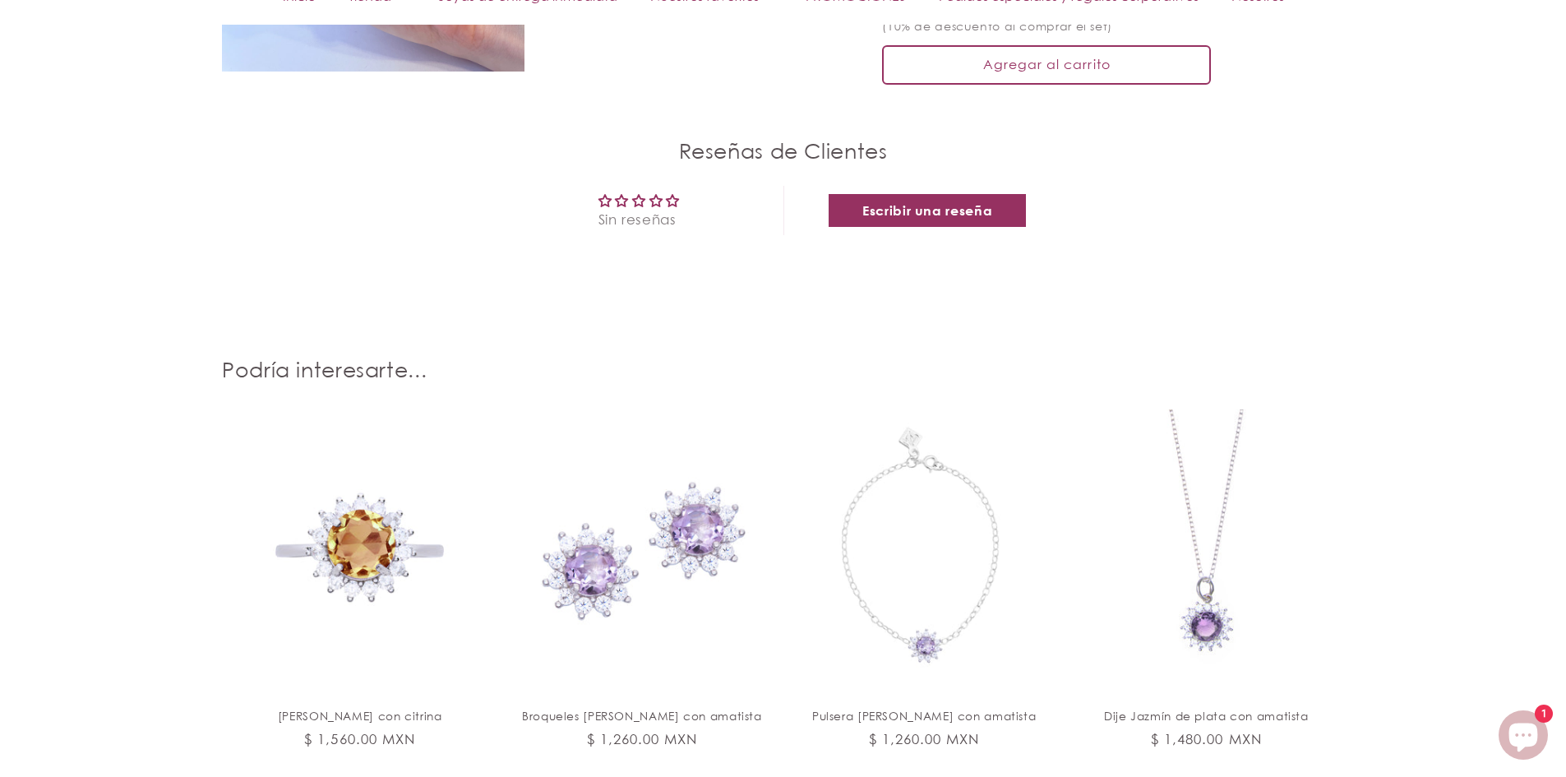
scroll to position [1937, 0]
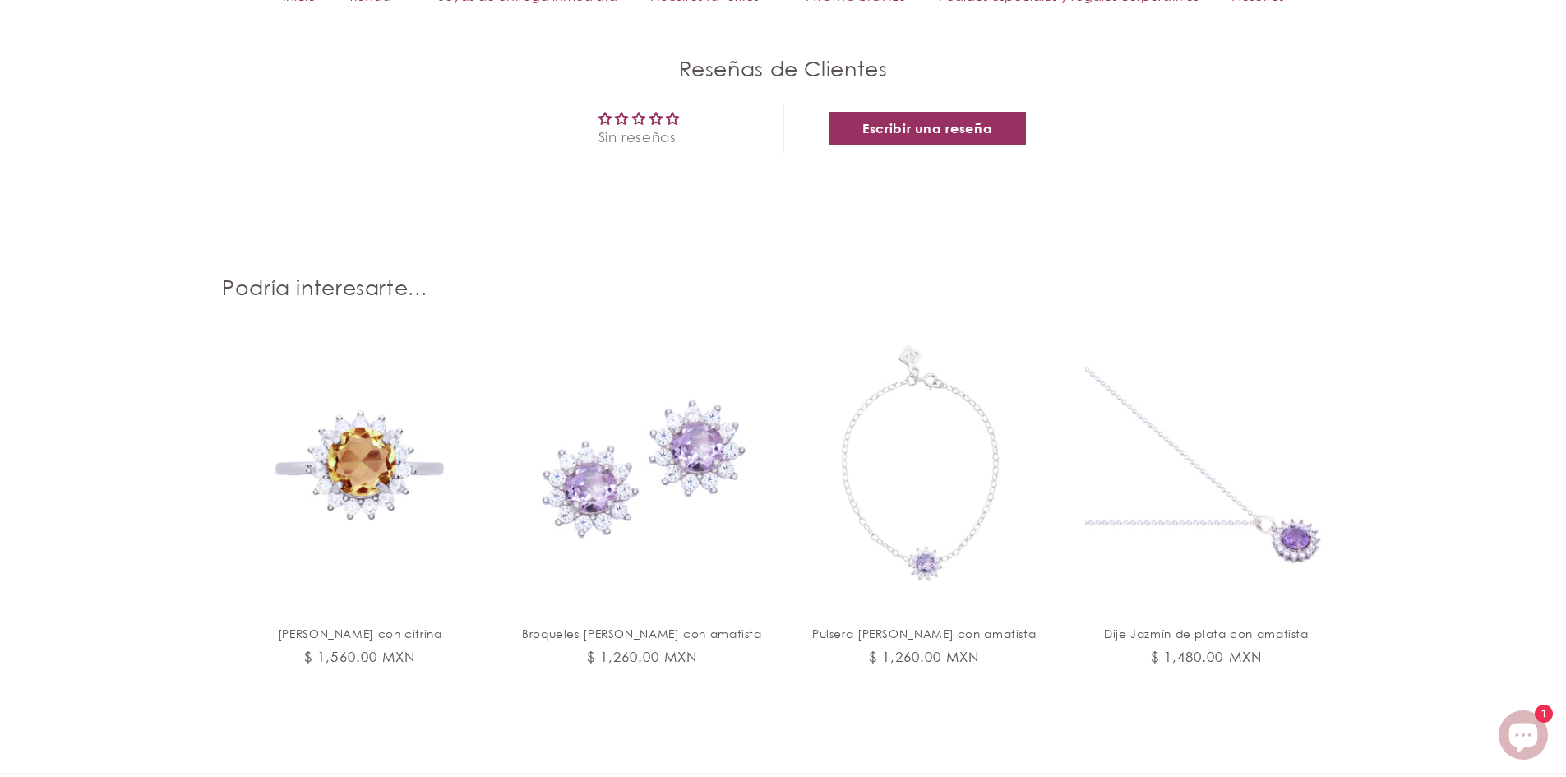
click at [1216, 627] on link "Dije Jazmín de plata con amatista" at bounding box center [1206, 634] width 241 height 15
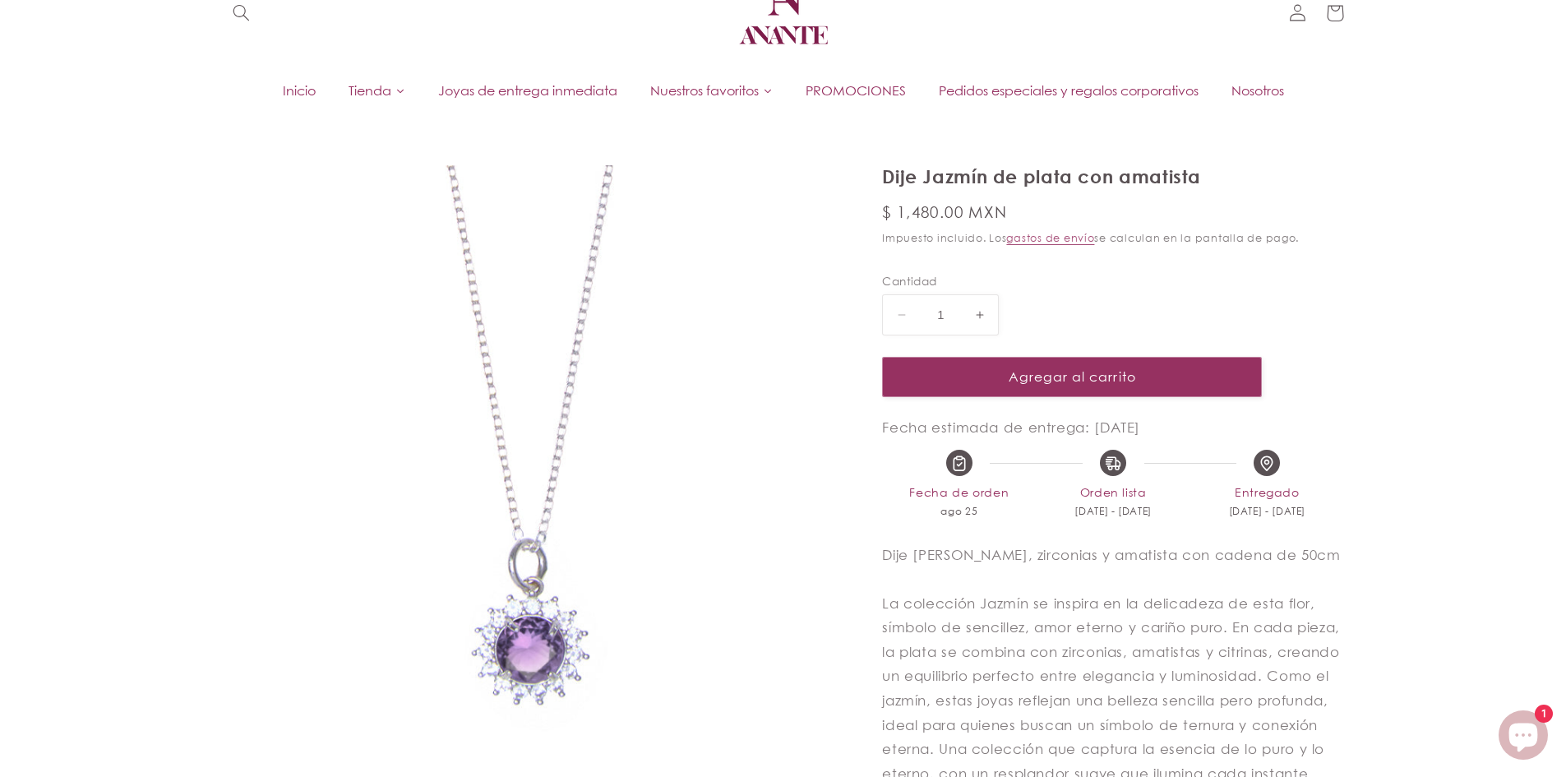
scroll to position [329, 0]
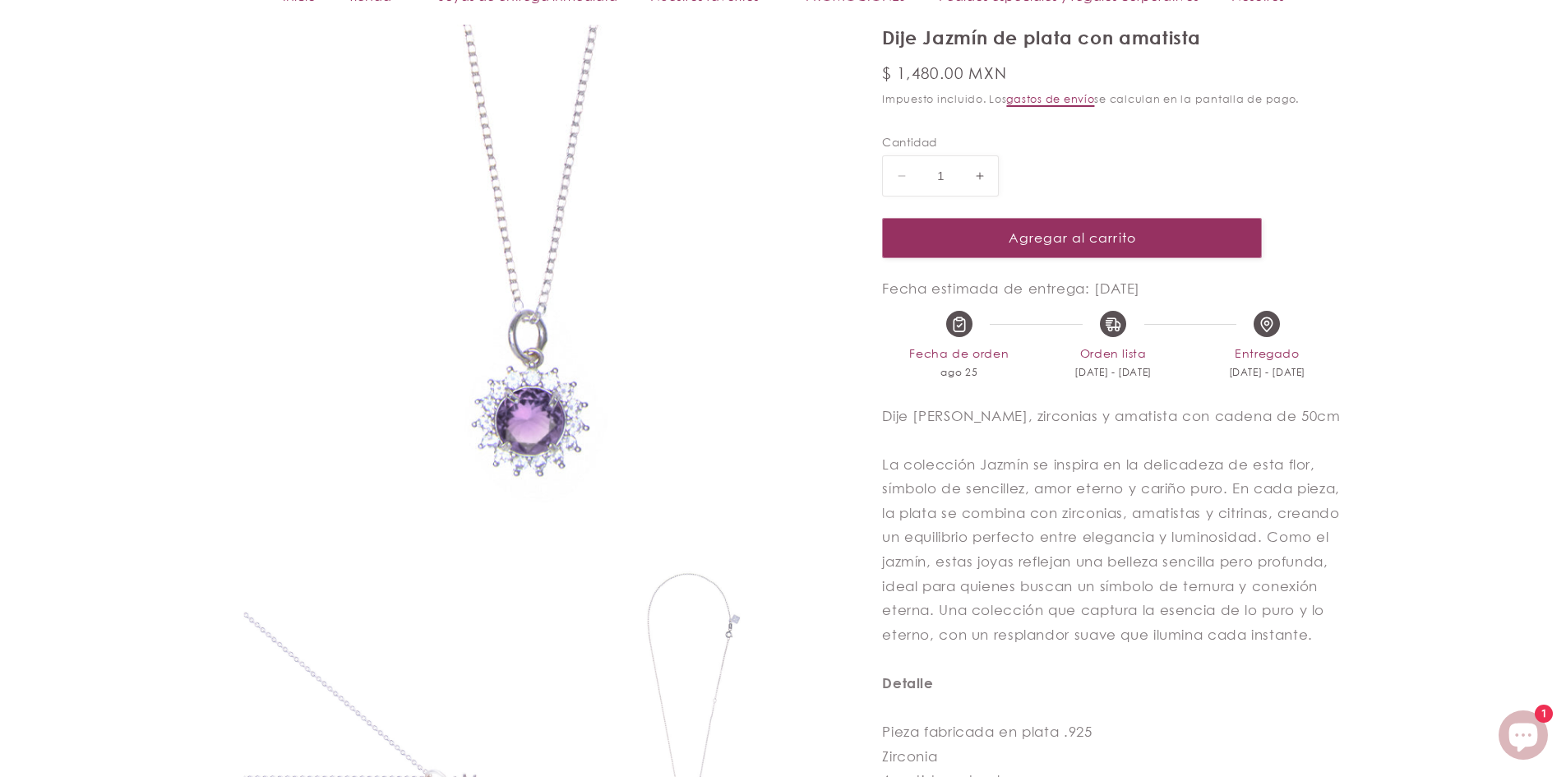
click at [1071, 100] on link "gastos de envío" at bounding box center [1050, 98] width 88 height 13
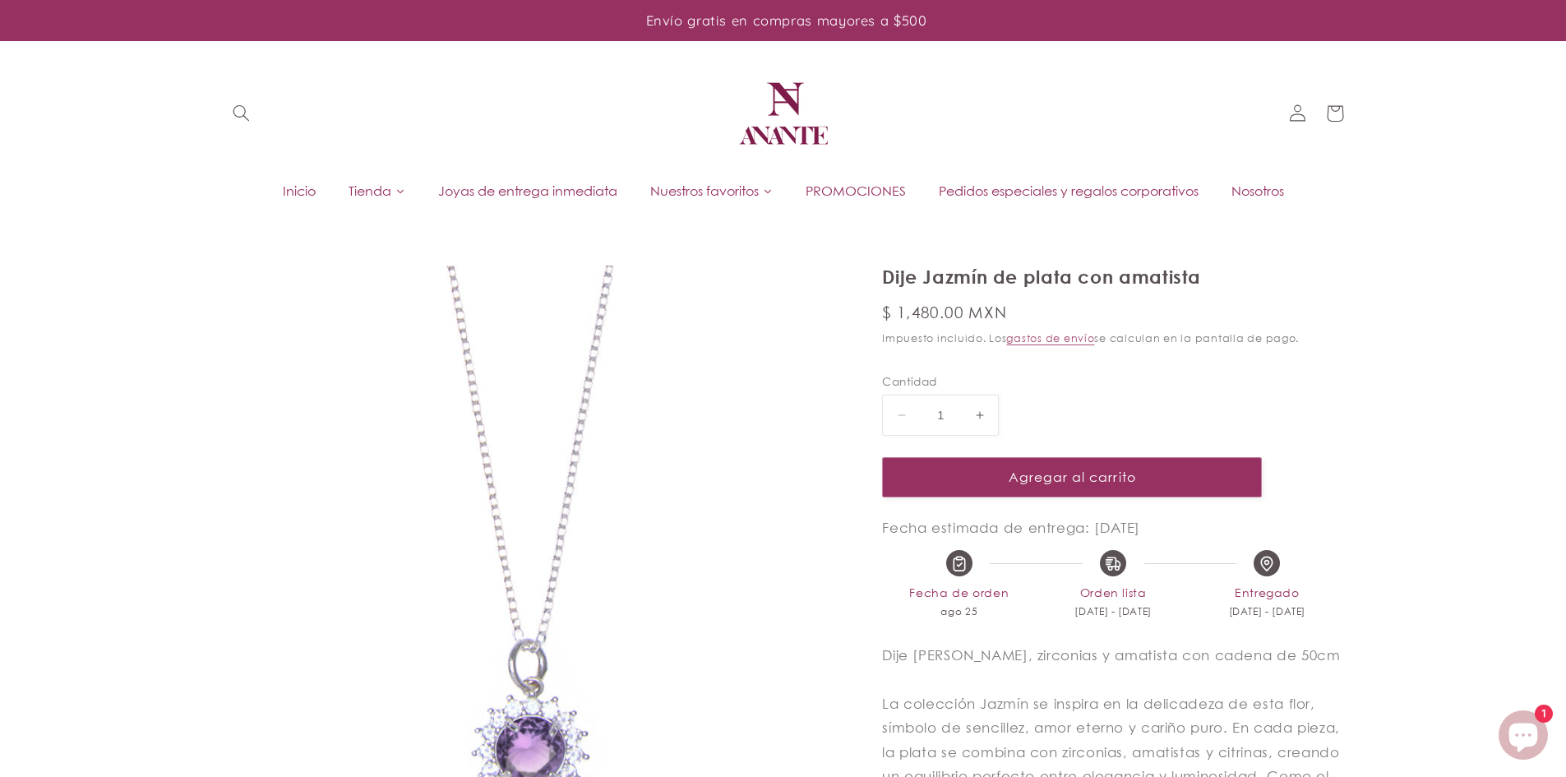
drag, startPoint x: 1238, startPoint y: 272, endPoint x: 873, endPoint y: 276, distance: 365.1
copy h1 "Dije Jazmín de plata con amatista"
